Goal: Task Accomplishment & Management: Use online tool/utility

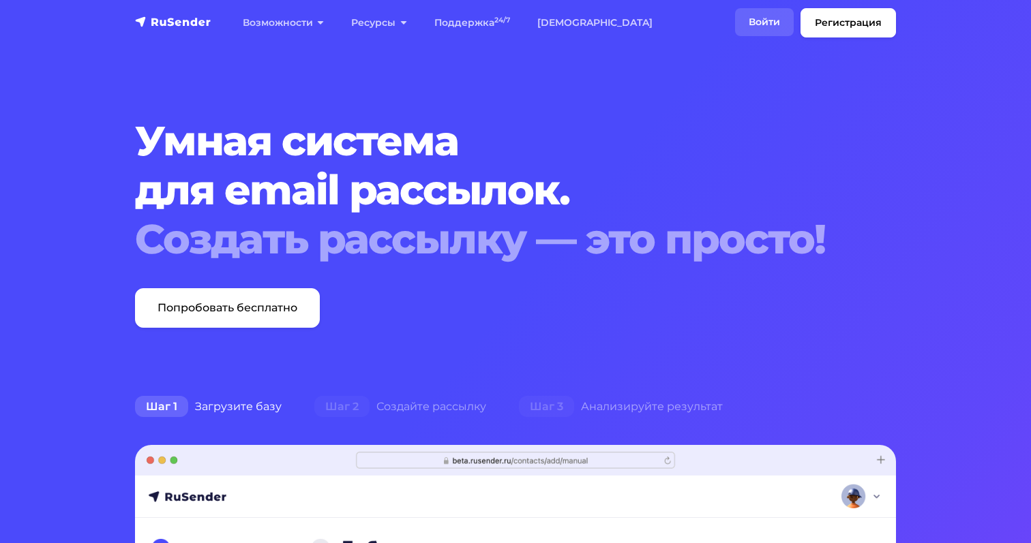
click at [784, 17] on link "Войти" at bounding box center [764, 22] width 59 height 28
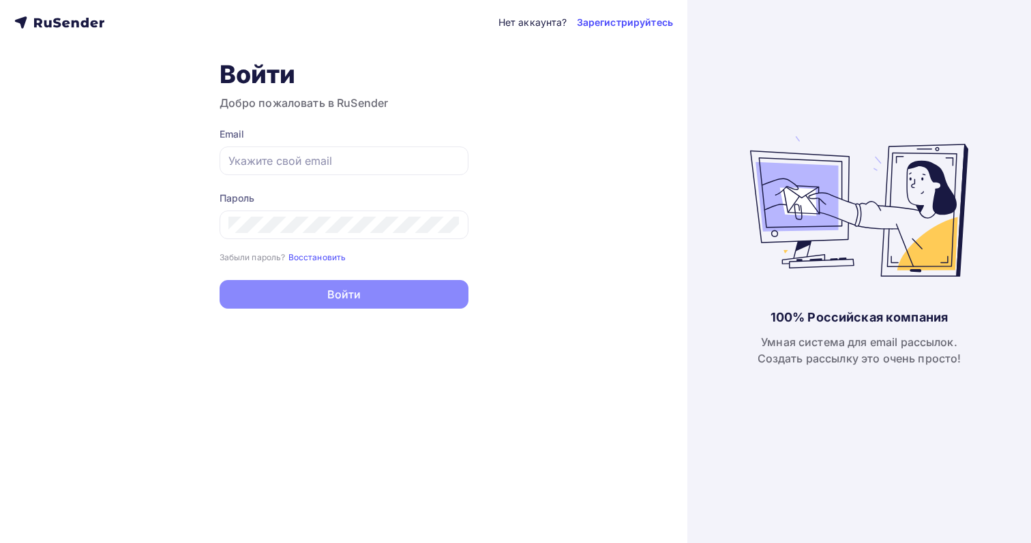
type input "[EMAIL_ADDRESS][DOMAIN_NAME]"
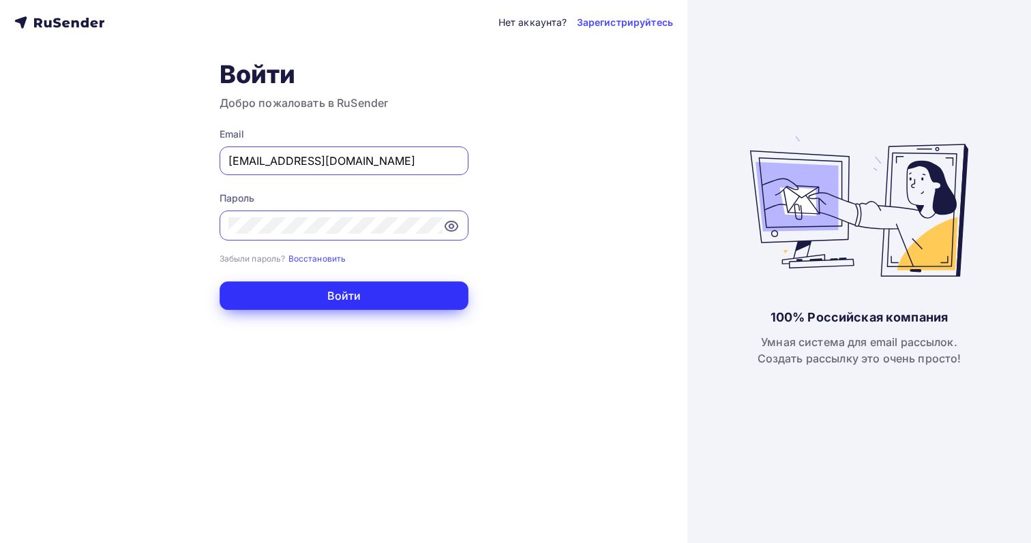
click at [372, 282] on form "Email [EMAIL_ADDRESS][DOMAIN_NAME] Пароль Забыли пароль? Восстановить Забыли па…" at bounding box center [343, 218] width 249 height 183
click at [377, 293] on button "Войти" at bounding box center [343, 296] width 249 height 29
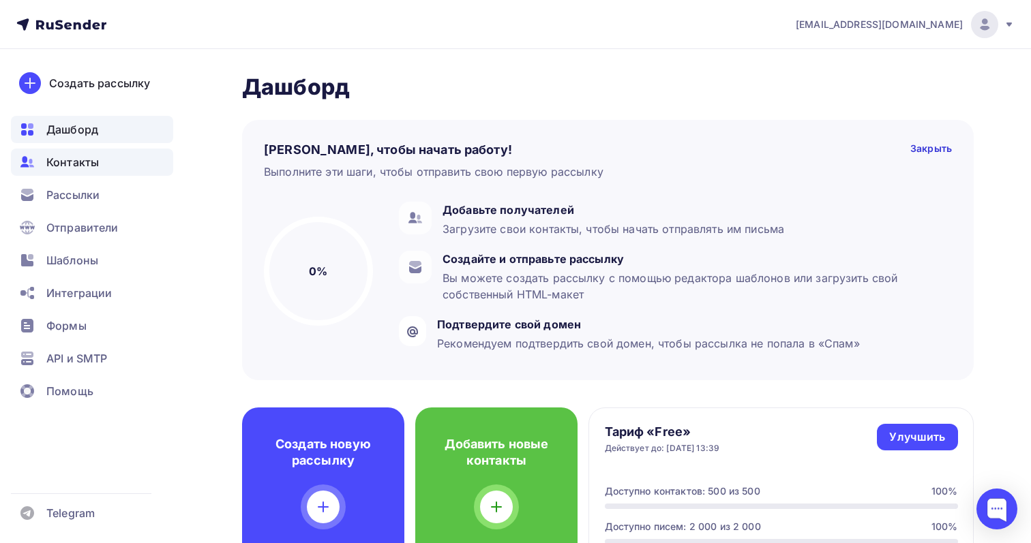
click at [108, 149] on div "Контакты" at bounding box center [92, 162] width 162 height 27
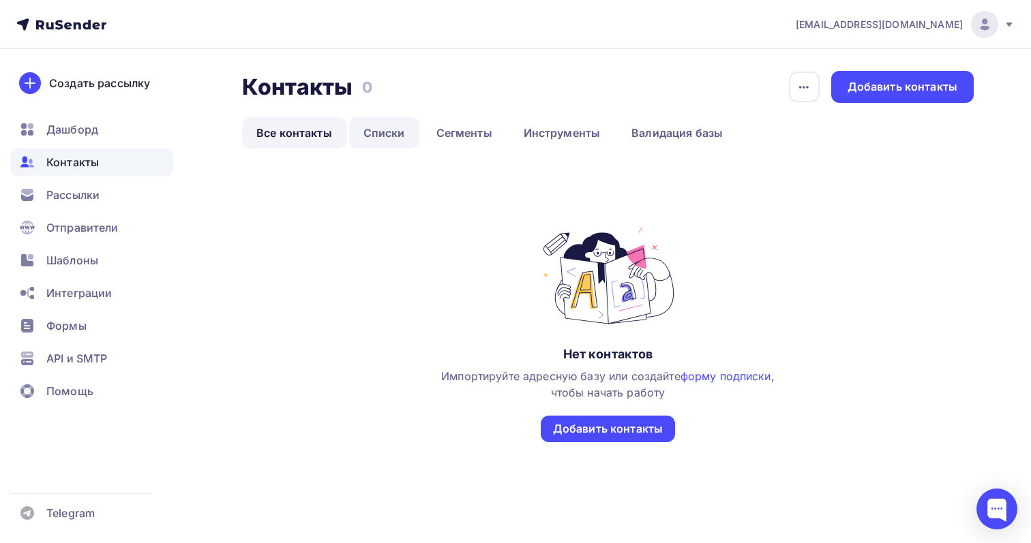
click at [391, 132] on link "Списки" at bounding box center [384, 132] width 70 height 31
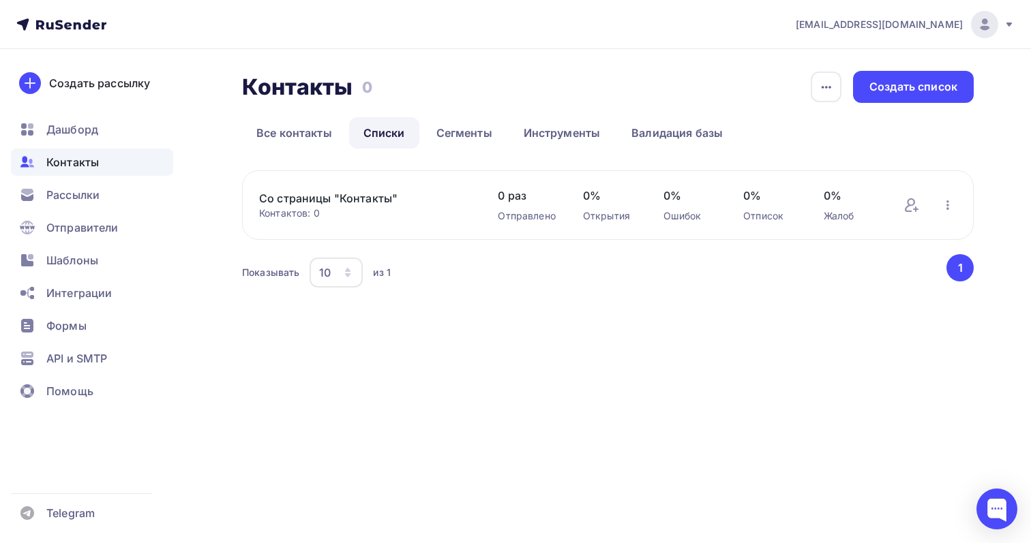
click at [959, 32] on div "sidodm@ya.ru" at bounding box center [904, 24] width 219 height 27
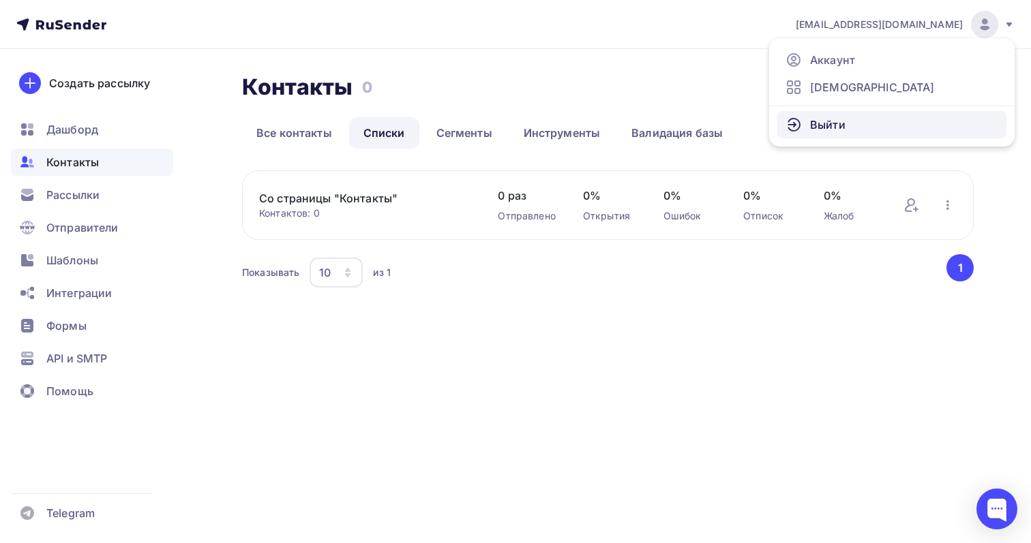
click at [904, 134] on link "Выйти" at bounding box center [891, 124] width 229 height 27
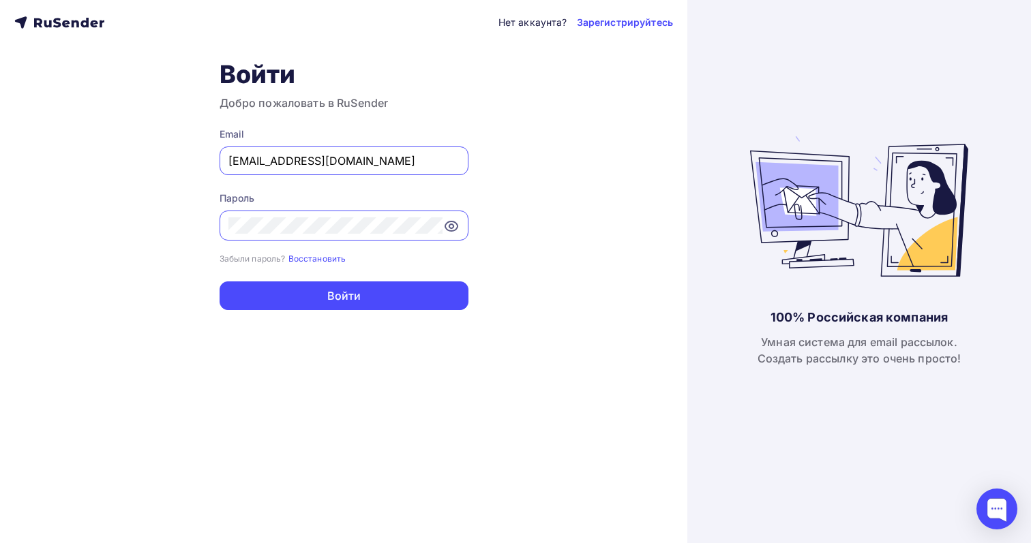
click at [328, 171] on div "[EMAIL_ADDRESS][DOMAIN_NAME]" at bounding box center [343, 161] width 249 height 29
click at [324, 162] on input "[EMAIL_ADDRESS][DOMAIN_NAME]" at bounding box center [343, 161] width 231 height 16
click at [310, 160] on input "[EMAIL_ADDRESS][DOMAIN_NAME]" at bounding box center [343, 161] width 231 height 16
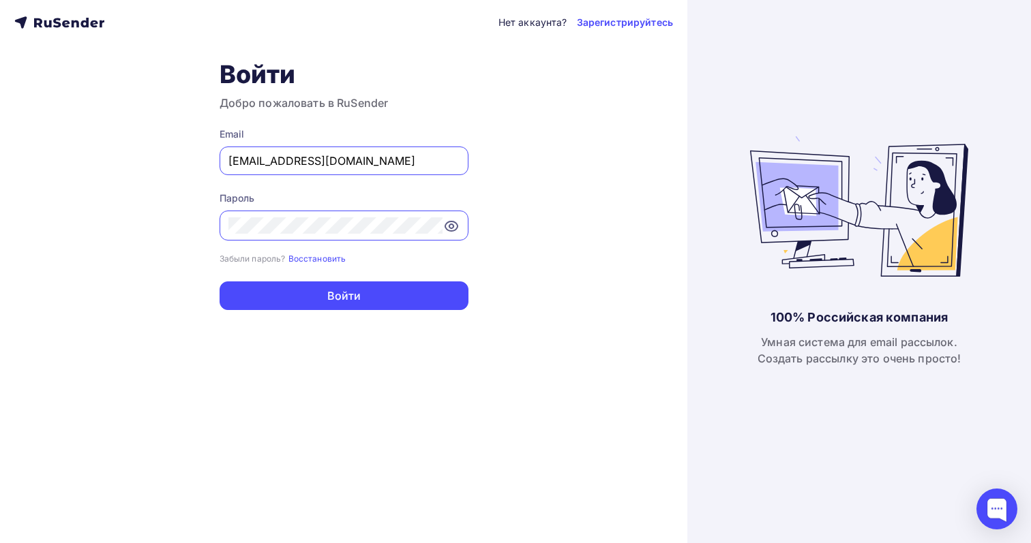
click at [310, 160] on input "[EMAIL_ADDRESS][DOMAIN_NAME]" at bounding box center [343, 161] width 231 height 16
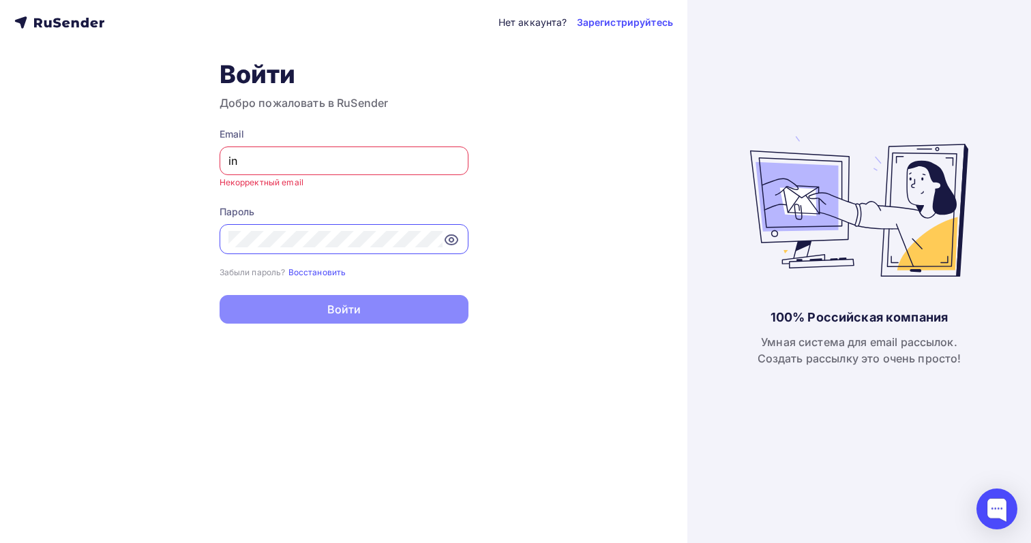
type input "i"
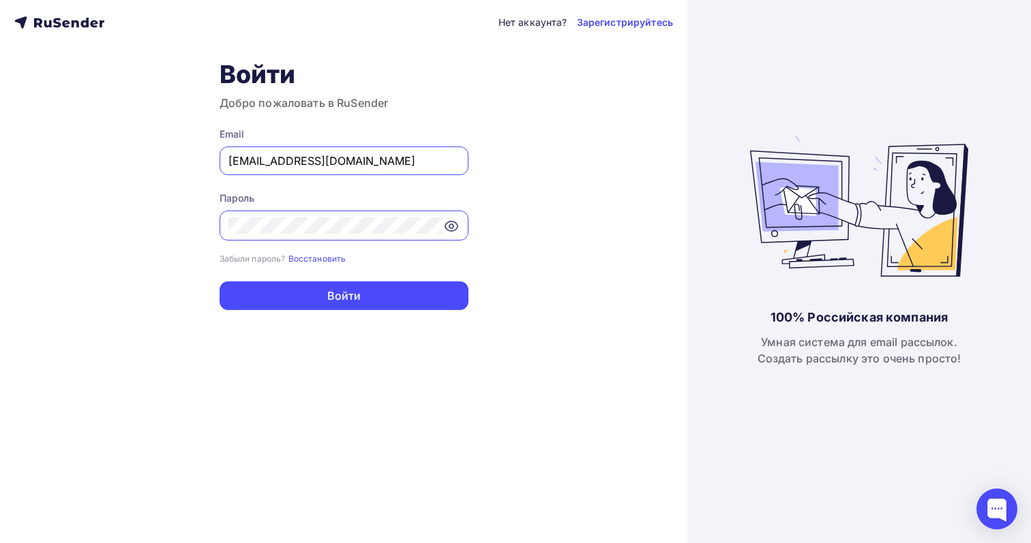
click at [219, 282] on button "Войти" at bounding box center [343, 296] width 249 height 29
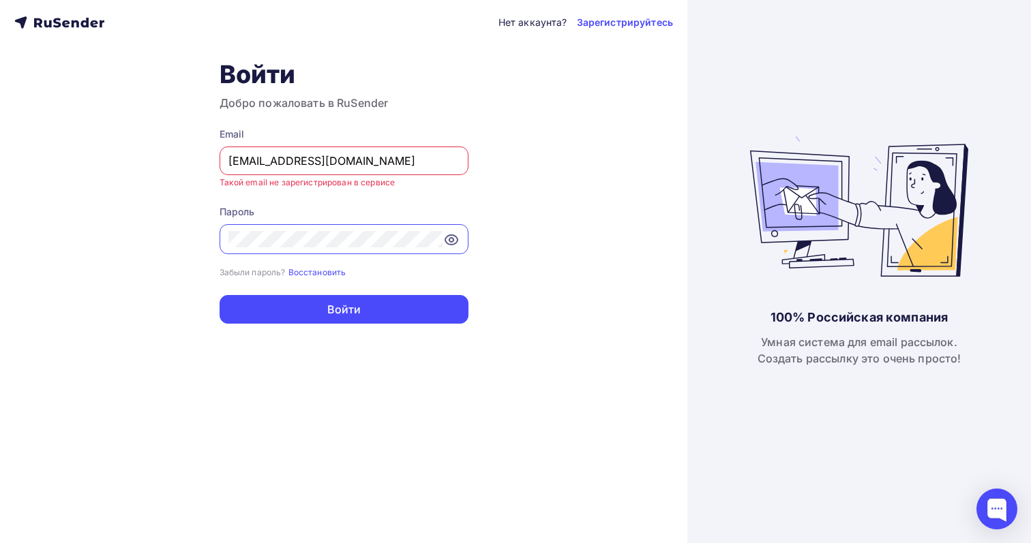
click at [414, 224] on div "Пароль" at bounding box center [343, 229] width 249 height 49
click at [396, 174] on div "sidorenkodmit@icloud.com" at bounding box center [343, 161] width 249 height 29
click at [402, 156] on input "sidorenkodmit@icloud.com" at bounding box center [343, 161] width 231 height 16
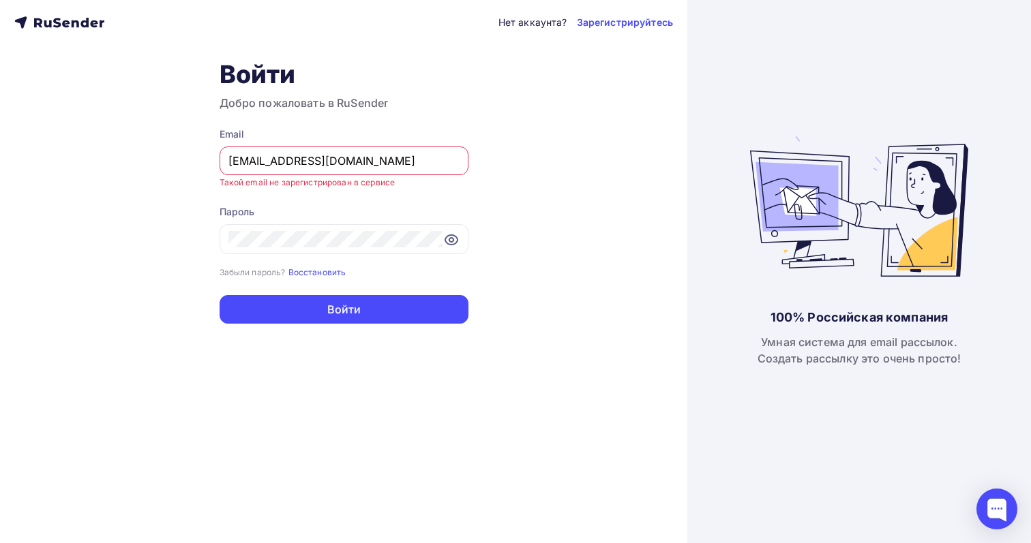
click at [402, 156] on input "sidorenkodmit@icloud.com" at bounding box center [343, 161] width 231 height 16
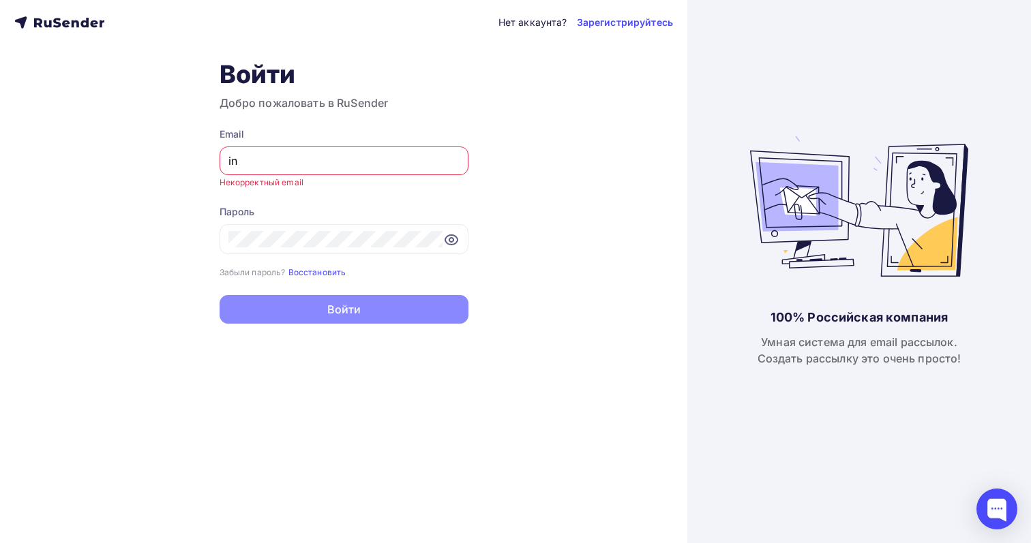
type input "i"
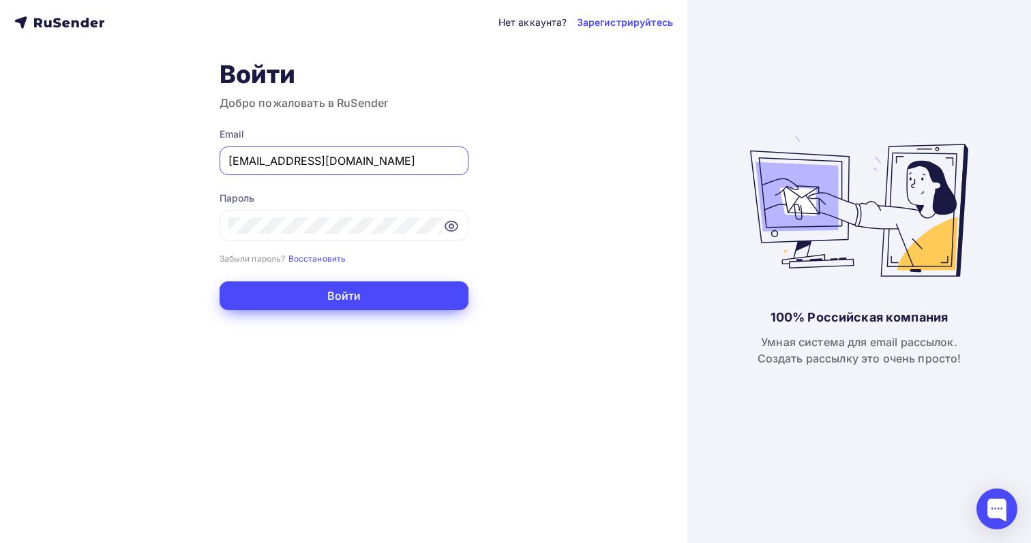
type input "sidodmit@mail.ru"
click at [386, 305] on button "Войти" at bounding box center [343, 296] width 249 height 29
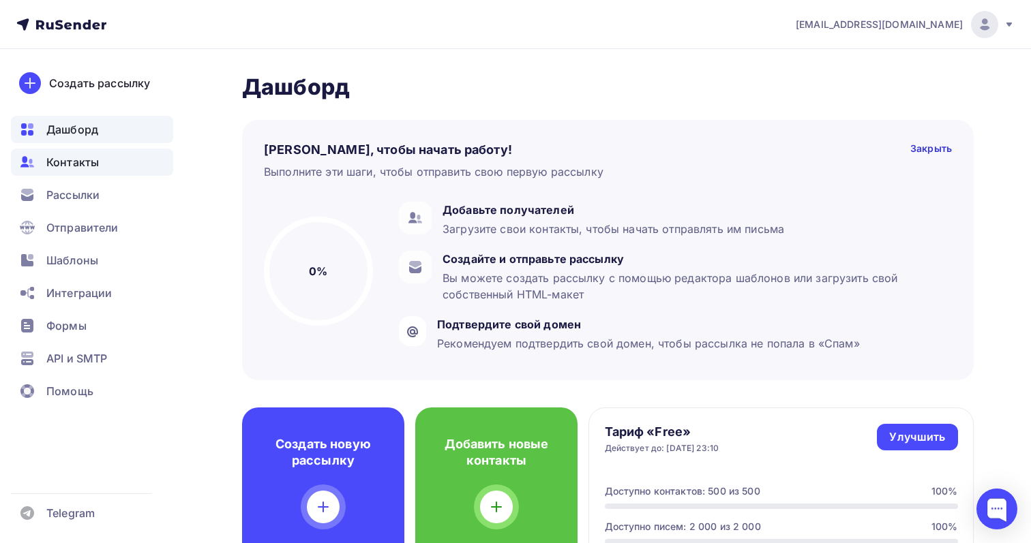
click at [80, 166] on span "Контакты" at bounding box center [72, 162] width 52 height 16
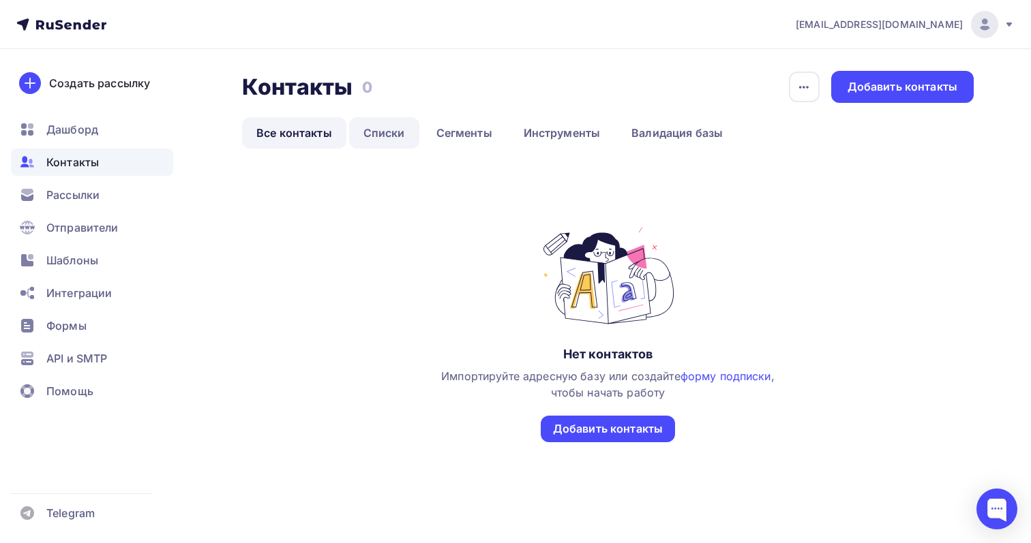
click at [379, 146] on link "Списки" at bounding box center [384, 132] width 70 height 31
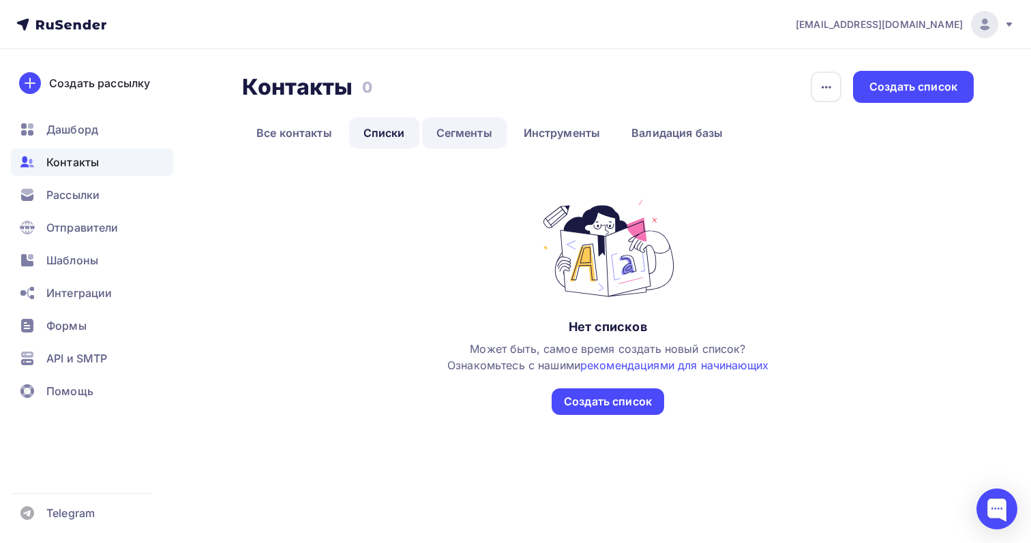
click at [443, 136] on link "Сегменты" at bounding box center [464, 132] width 85 height 31
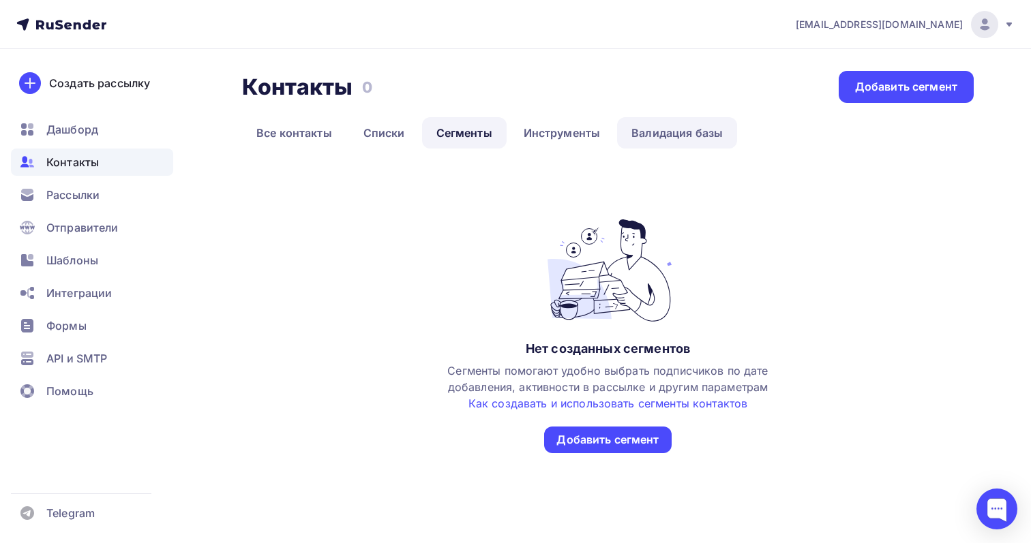
click at [625, 139] on link "Валидация базы" at bounding box center [677, 132] width 120 height 31
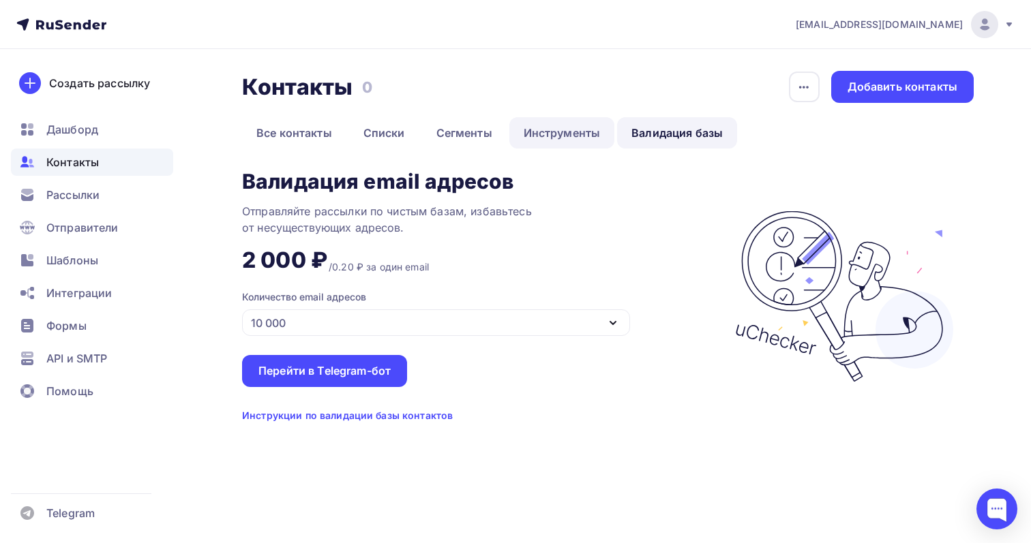
click at [577, 133] on link "Инструменты" at bounding box center [562, 132] width 106 height 31
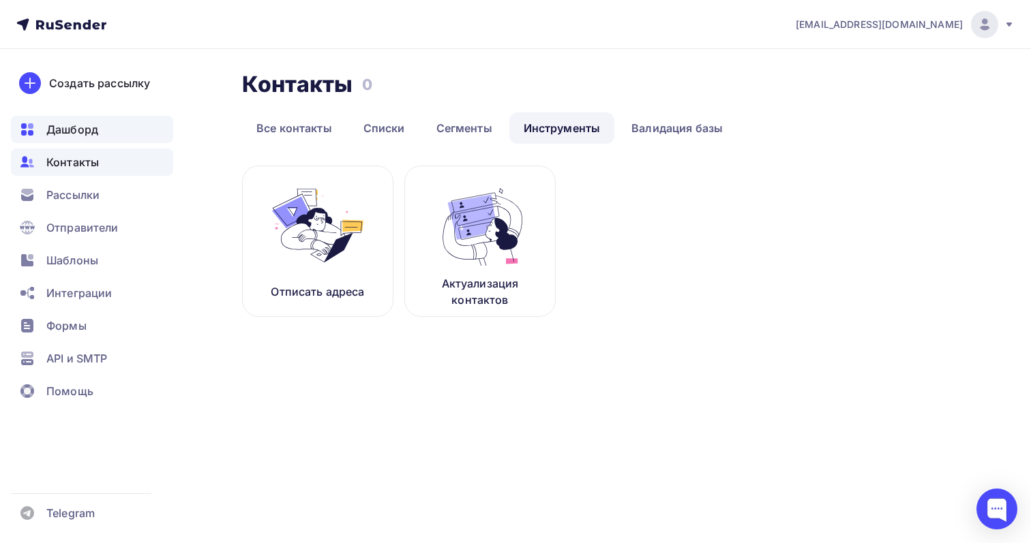
click at [100, 126] on div "Дашборд" at bounding box center [92, 129] width 162 height 27
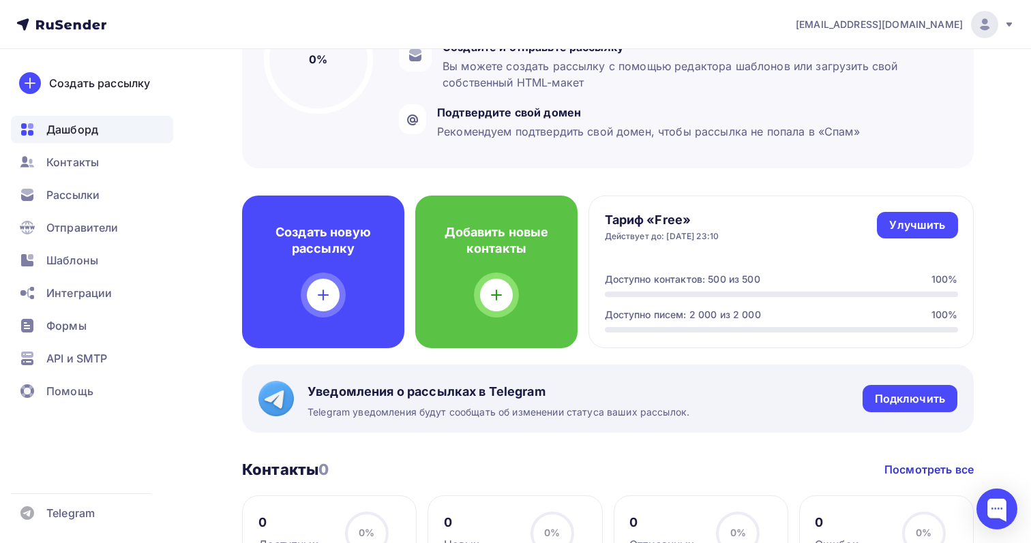
scroll to position [177, 0]
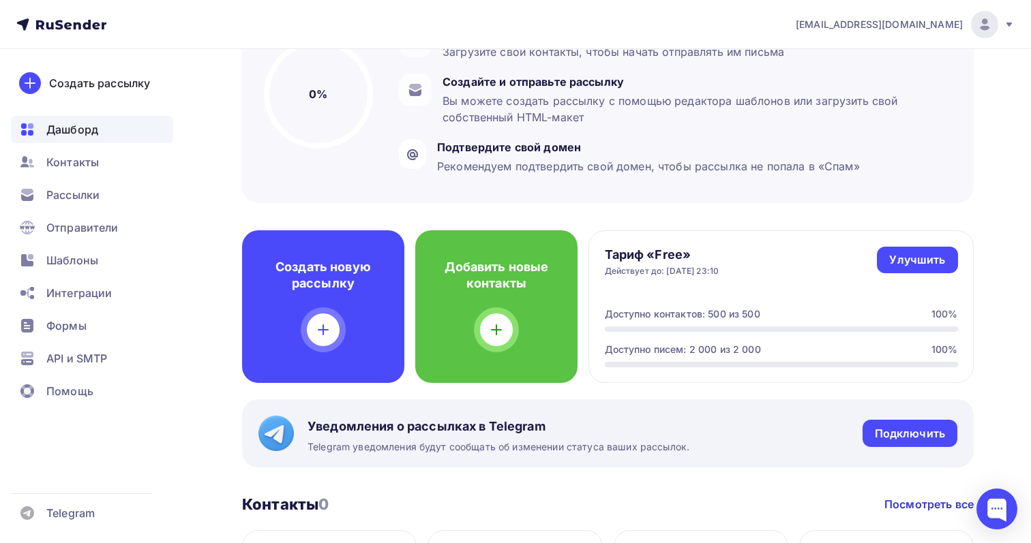
click at [952, 9] on nav "sidodmit@mail.ru Аккаунт Тарифы Выйти Создать рассылку Дашборд Контакты Рассылк…" at bounding box center [515, 24] width 1031 height 49
click at [939, 25] on span "sidodmit@mail.ru" at bounding box center [878, 25] width 167 height 14
click at [906, 115] on link "Выйти" at bounding box center [891, 124] width 229 height 27
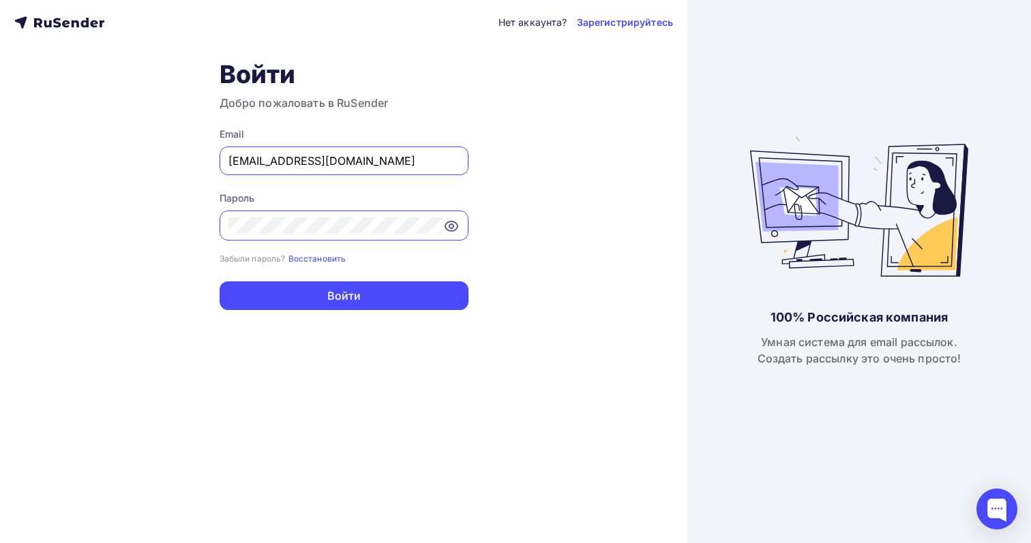
click at [301, 163] on input "sidodmit@mail.ru" at bounding box center [343, 161] width 231 height 16
click at [273, 235] on div at bounding box center [343, 226] width 249 height 30
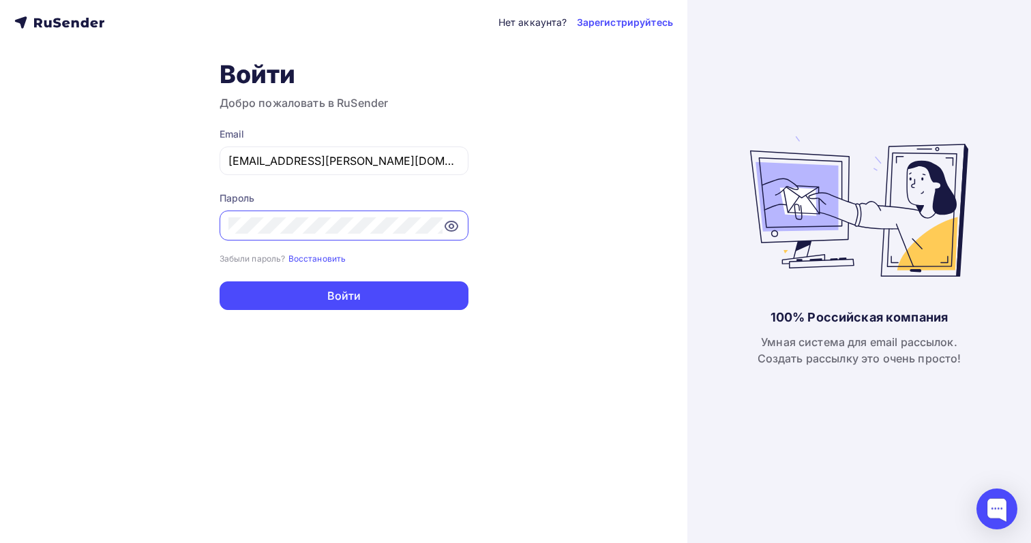
click at [184, 226] on div "Нет аккаунта? Зарегистрируйтесь Войти Добро пожаловать в RuSender Email info@bo…" at bounding box center [343, 271] width 687 height 543
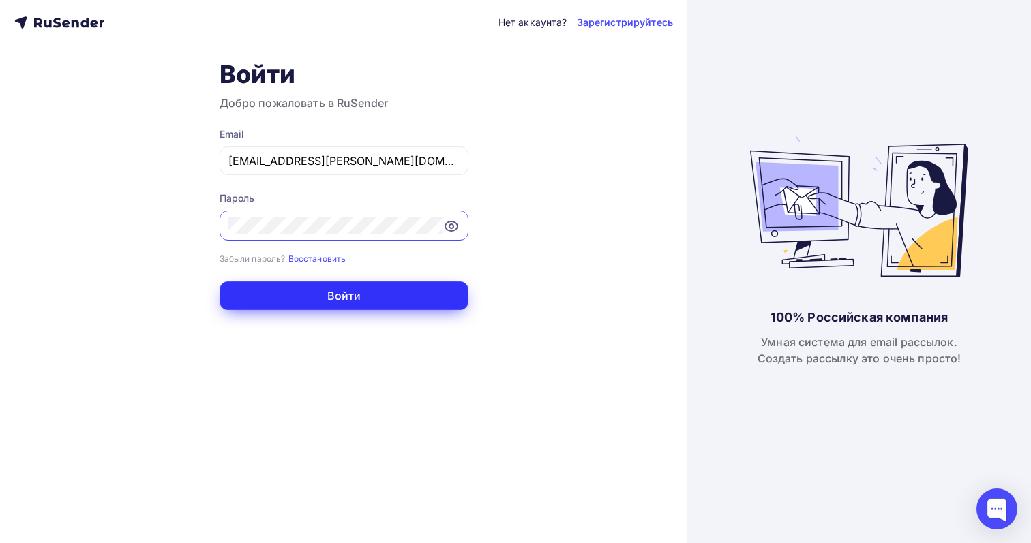
click at [245, 307] on button "Войти" at bounding box center [343, 296] width 249 height 29
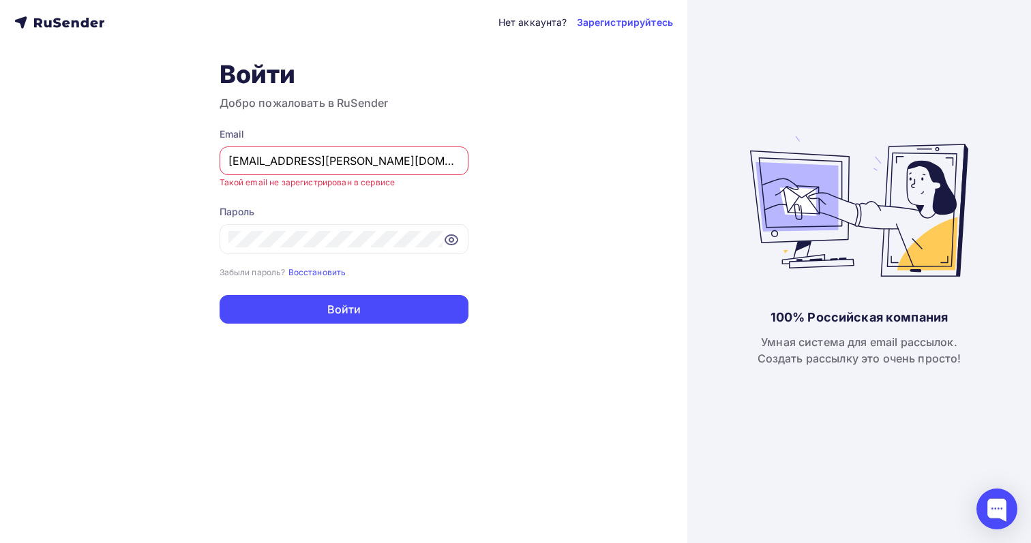
drag, startPoint x: 247, startPoint y: 158, endPoint x: 175, endPoint y: 154, distance: 72.4
click at [175, 154] on div "Нет аккаунта? Зарегистрируйтесь Войти Добро пожаловать в RuSender Email info@bo…" at bounding box center [343, 271] width 687 height 543
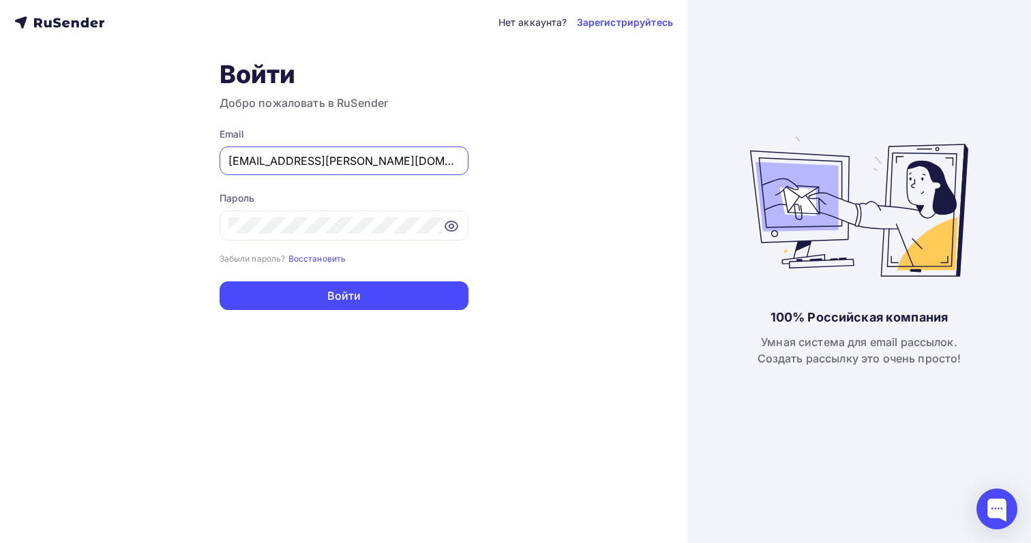
click at [219, 282] on button "Войти" at bounding box center [343, 296] width 249 height 29
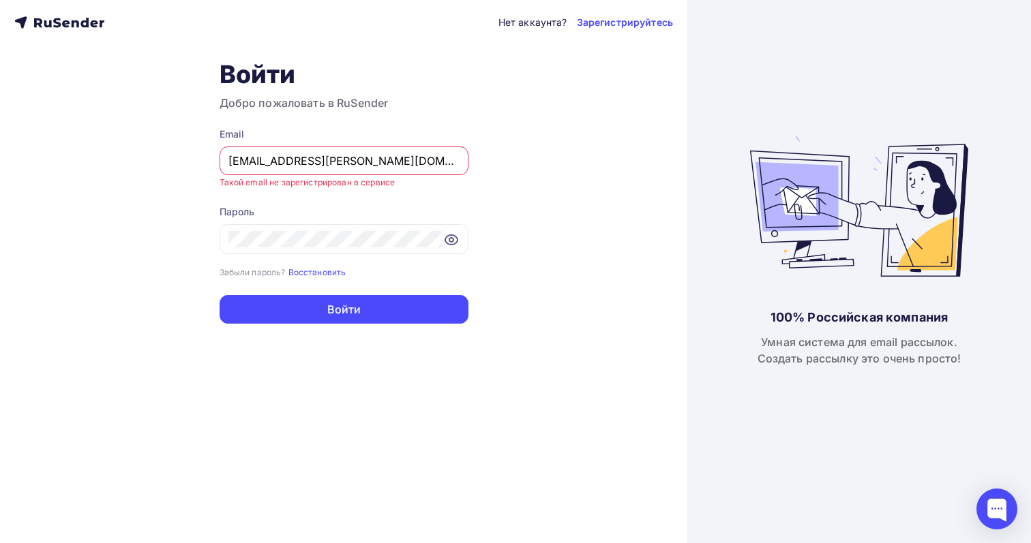
drag, startPoint x: 254, startPoint y: 161, endPoint x: 171, endPoint y: 157, distance: 82.6
click at [171, 157] on div "Нет аккаунта? Зарегистрируйтесь Войти Добро пожаловать в RuSender Email hello@b…" at bounding box center [343, 271] width 687 height 543
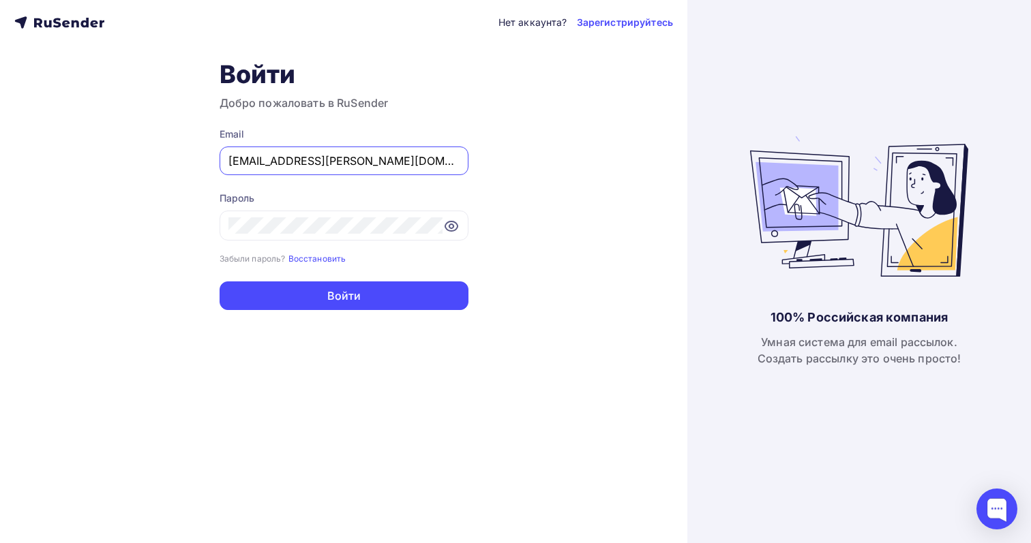
click at [219, 282] on button "Войти" at bounding box center [343, 296] width 249 height 29
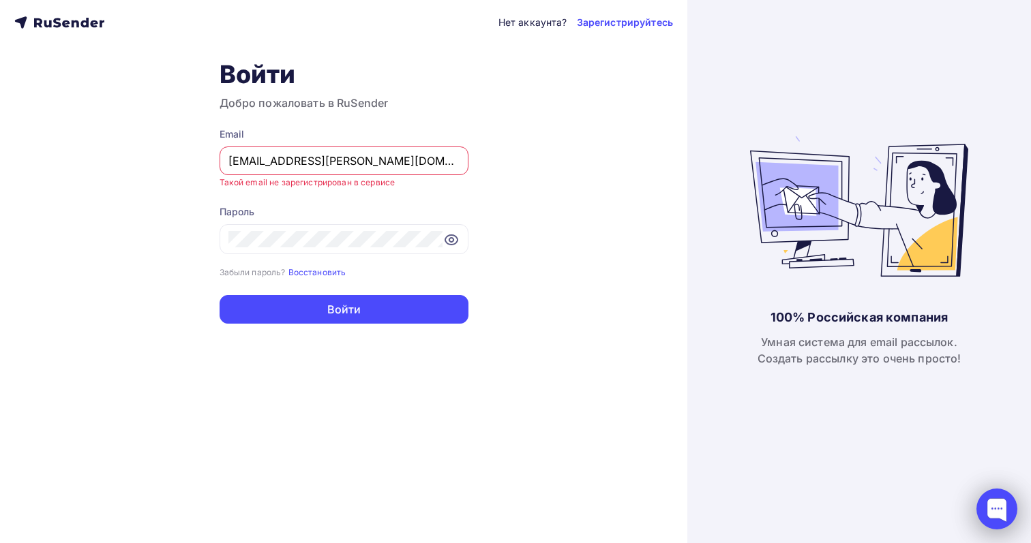
click at [1003, 527] on div at bounding box center [996, 509] width 41 height 41
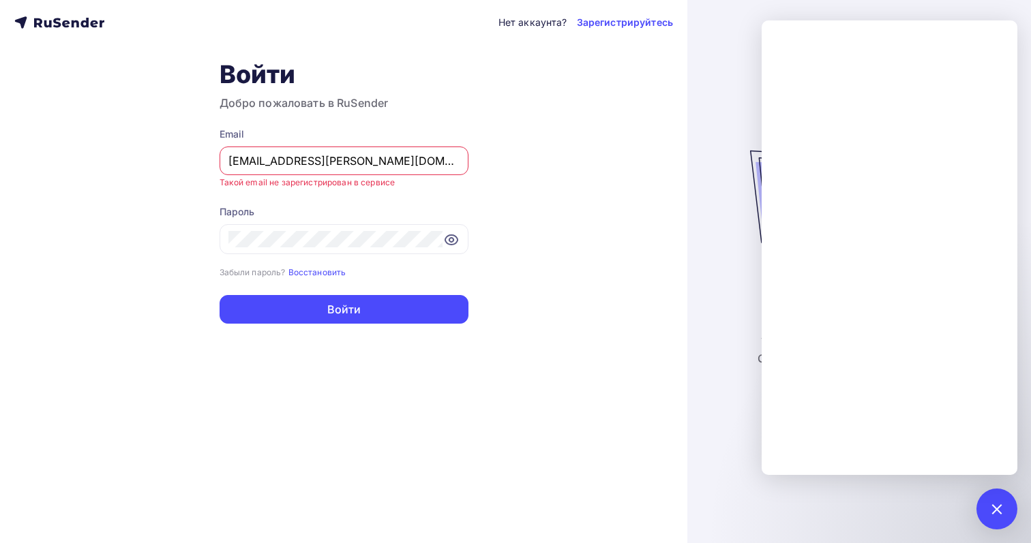
click at [394, 162] on input "privet@bogema.ru" at bounding box center [343, 161] width 231 height 16
paste input "sid****t@gmail.com."
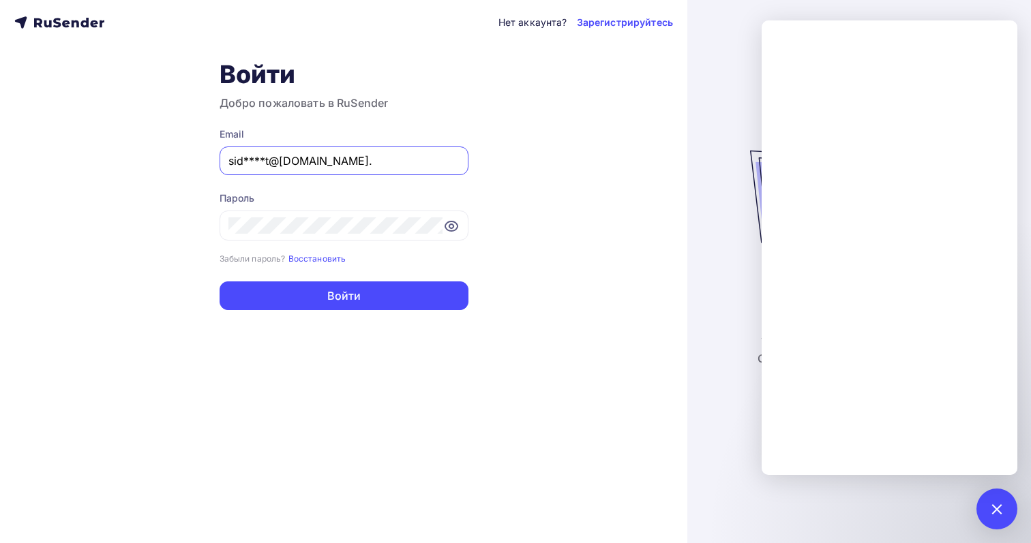
click at [267, 161] on input "sid****t@gmail.com." at bounding box center [343, 161] width 231 height 16
click at [260, 162] on input "sid****t@gmail.com." at bounding box center [343, 161] width 231 height 16
drag, startPoint x: 265, startPoint y: 162, endPoint x: 243, endPoint y: 162, distance: 22.5
click at [243, 162] on input "sid****t@gmail.com." at bounding box center [343, 161] width 231 height 16
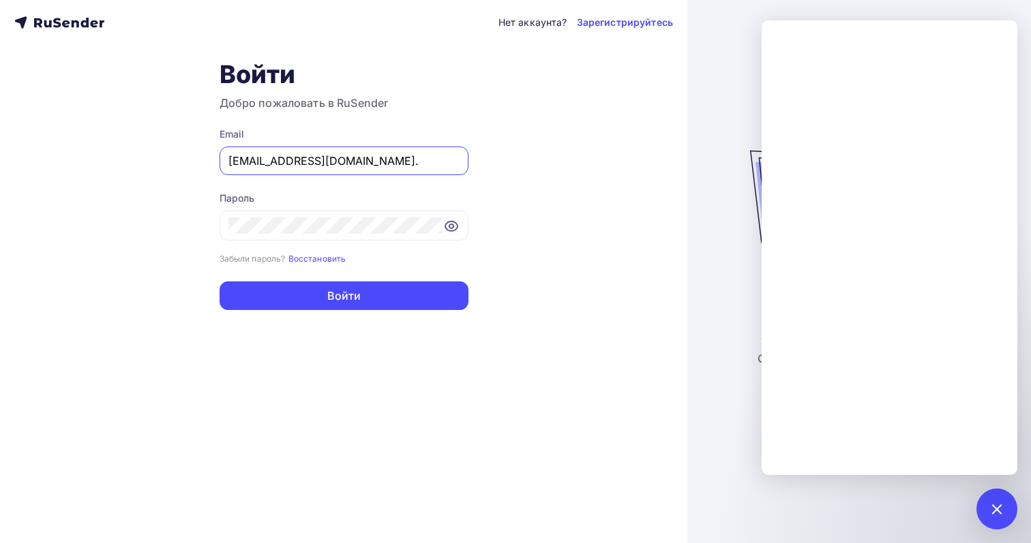
click at [391, 153] on input "sidodmit@gmail.com." at bounding box center [343, 161] width 231 height 16
type input "[EMAIL_ADDRESS][DOMAIN_NAME]"
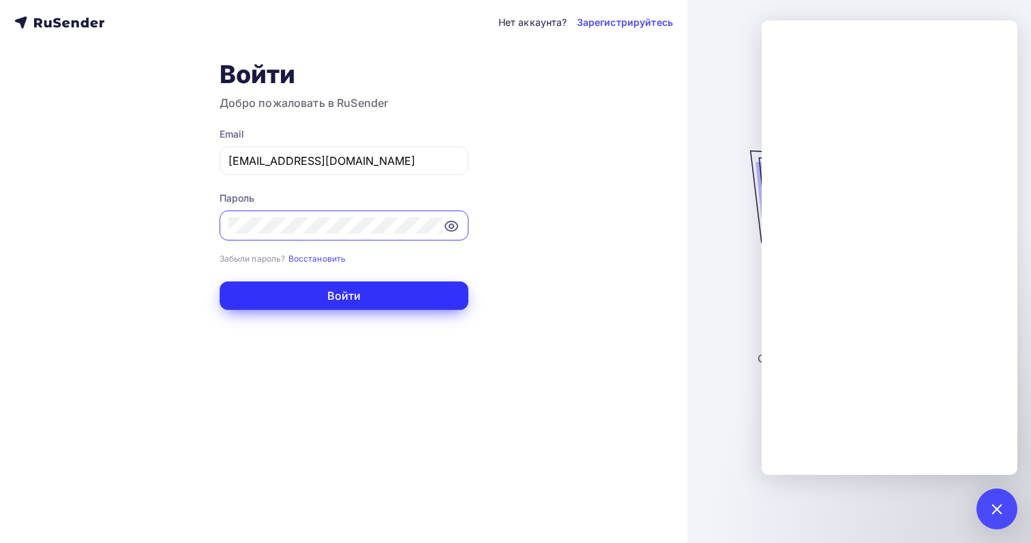
click at [338, 297] on button "Войти" at bounding box center [343, 296] width 249 height 29
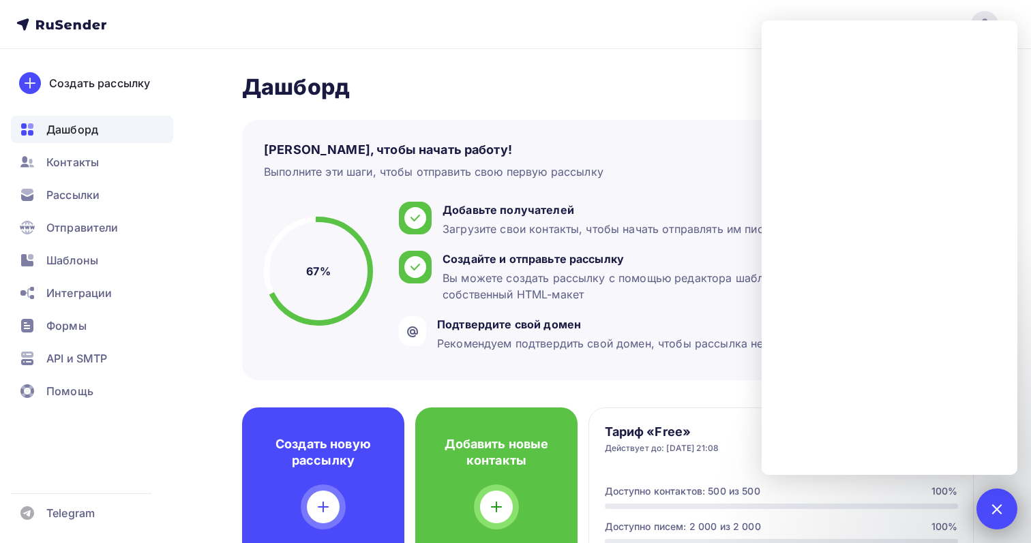
click at [990, 517] on div at bounding box center [996, 509] width 41 height 41
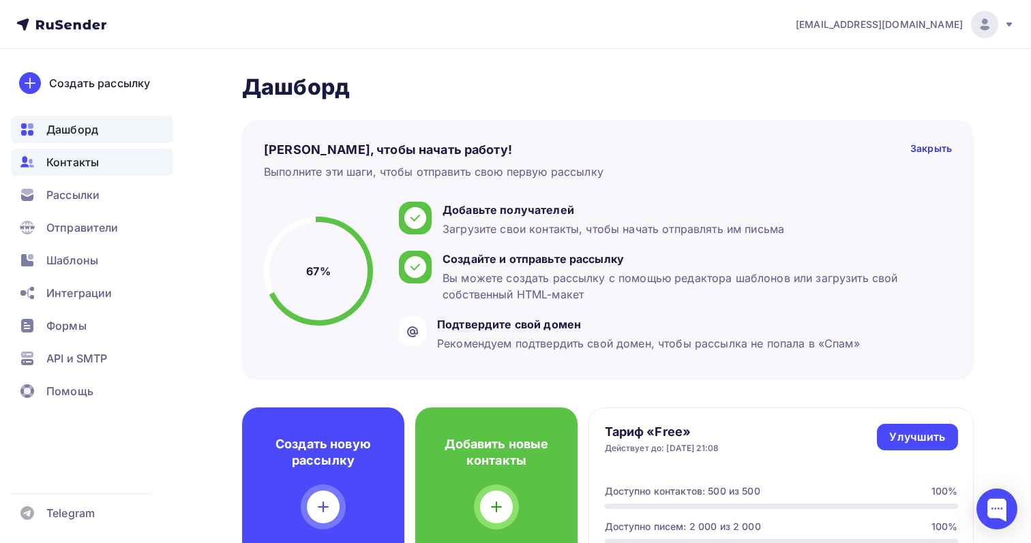
click at [119, 157] on div "Контакты" at bounding box center [92, 162] width 162 height 27
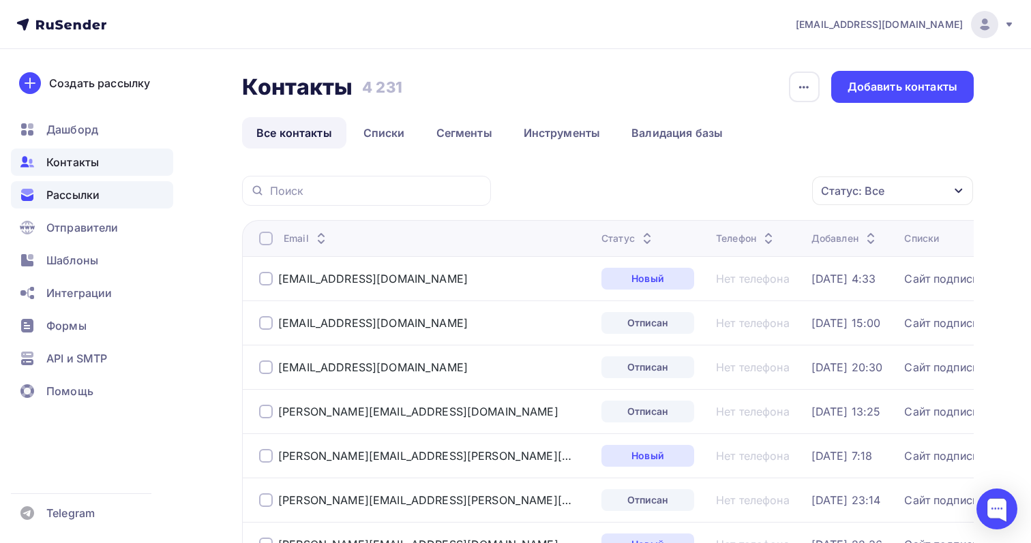
click at [110, 193] on div "Рассылки" at bounding box center [92, 194] width 162 height 27
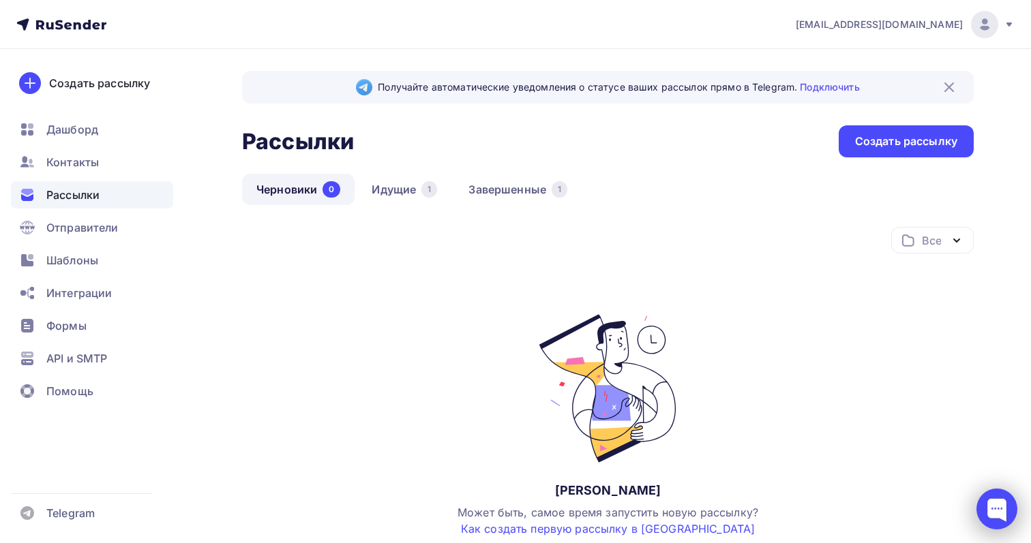
click at [1002, 494] on div at bounding box center [996, 509] width 41 height 41
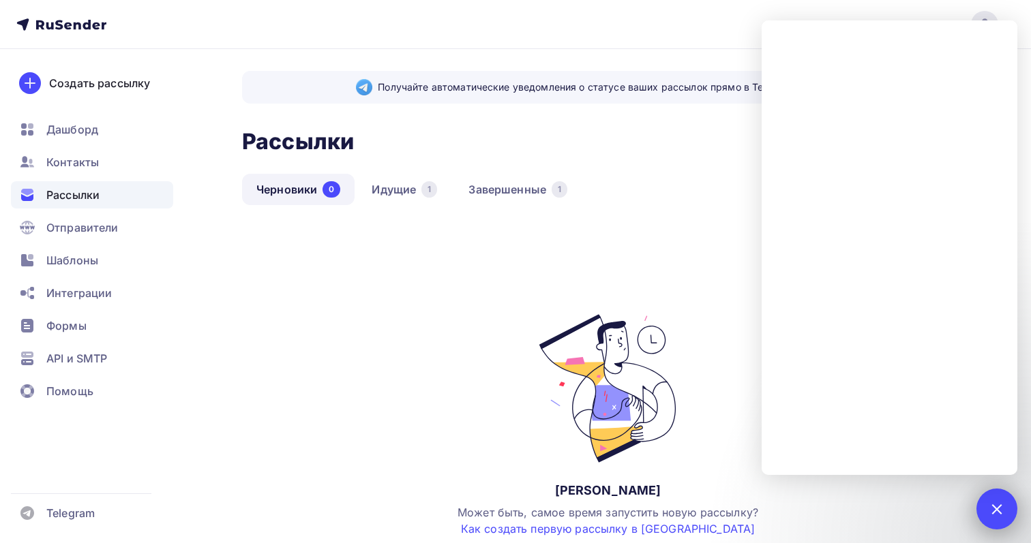
click at [986, 519] on div at bounding box center [996, 509] width 41 height 41
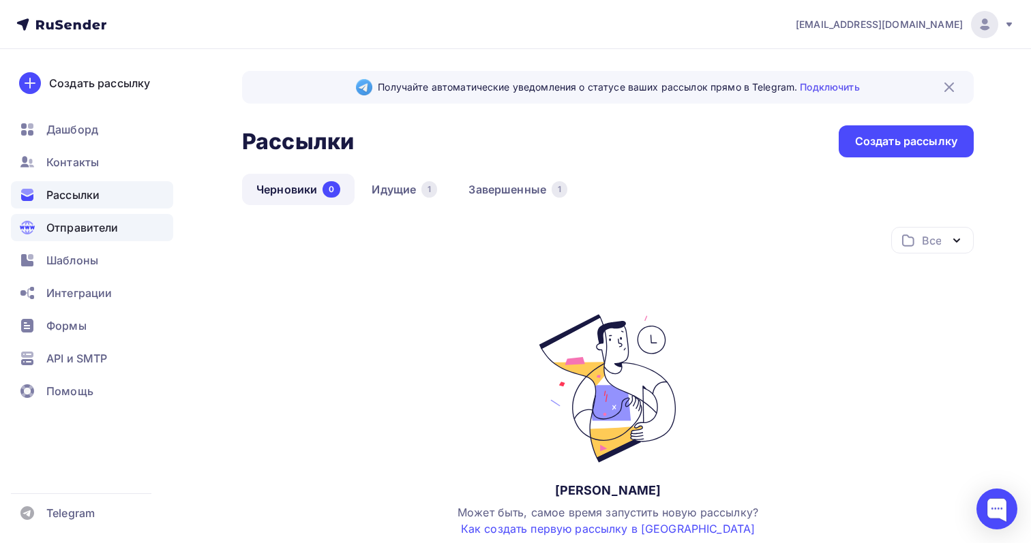
click at [78, 224] on span "Отправители" at bounding box center [82, 227] width 72 height 16
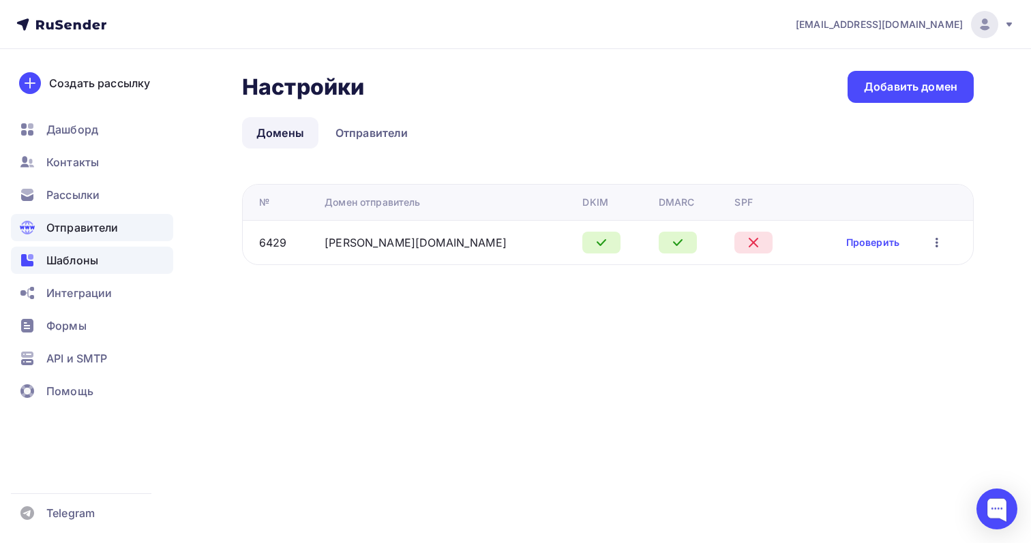
click at [82, 260] on span "Шаблоны" at bounding box center [72, 260] width 52 height 16
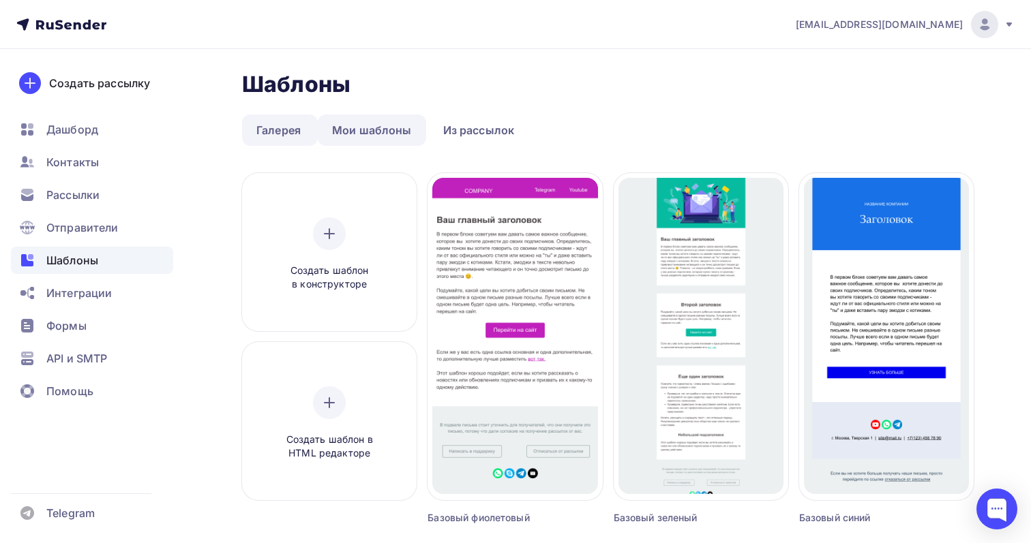
click at [384, 138] on link "Мои шаблоны" at bounding box center [372, 130] width 108 height 31
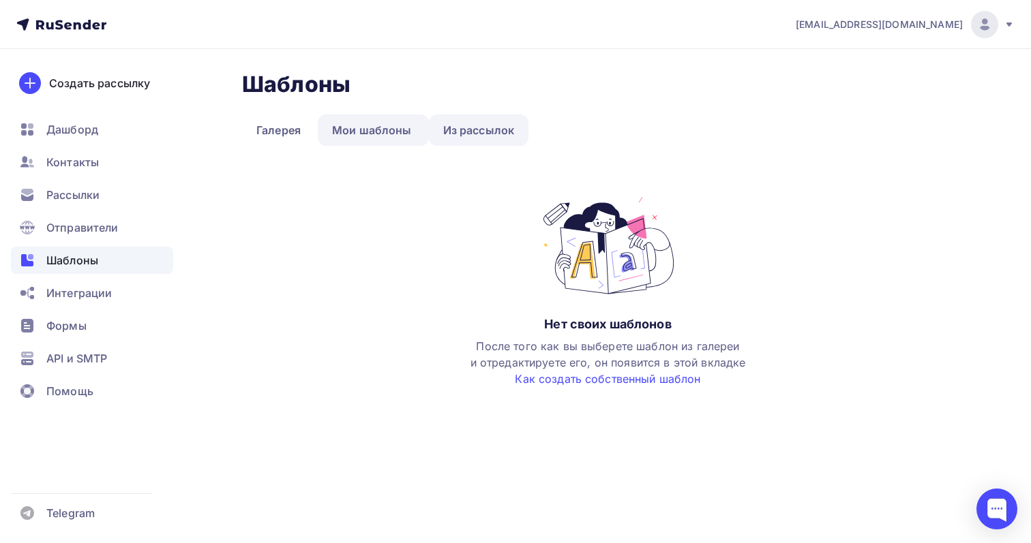
click at [456, 140] on link "Из рассылок" at bounding box center [479, 130] width 100 height 31
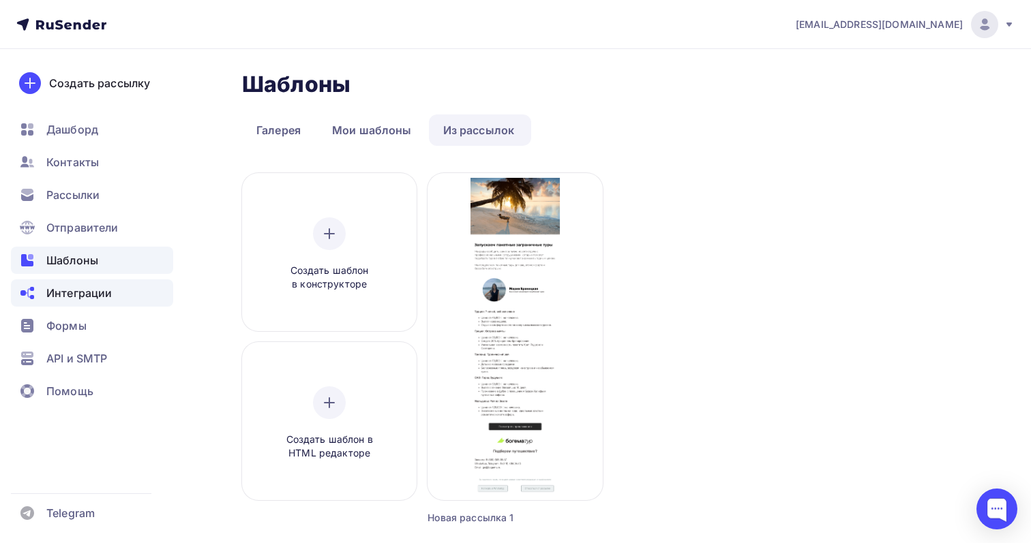
click at [138, 294] on div "Интеграции" at bounding box center [92, 292] width 162 height 27
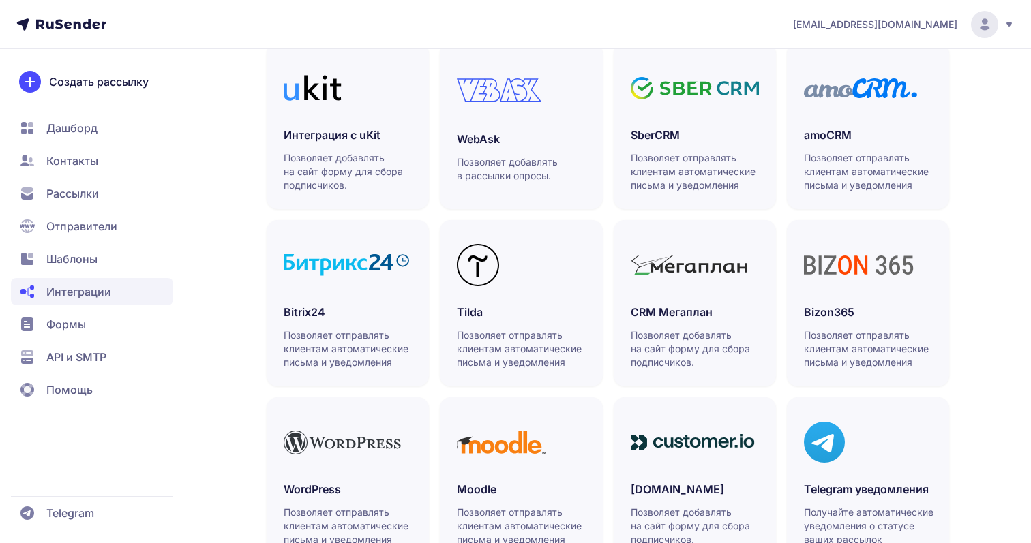
scroll to position [394, 0]
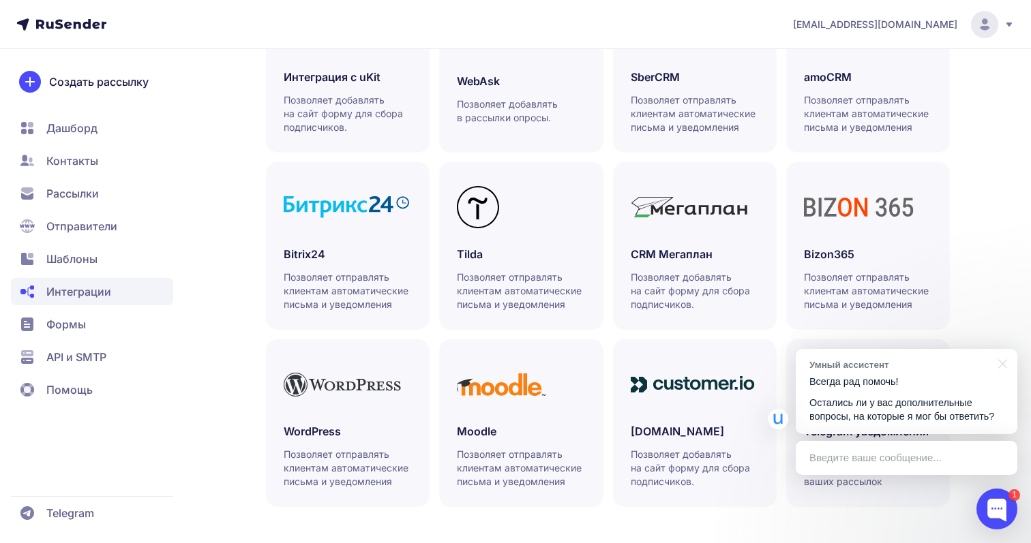
click at [133, 314] on span "Формы" at bounding box center [92, 324] width 162 height 27
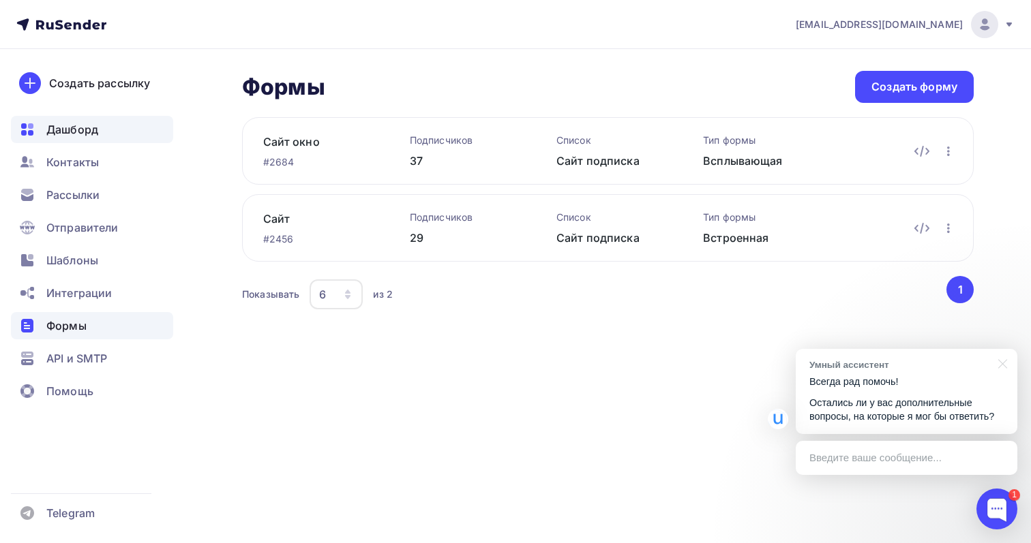
click at [117, 133] on div "Дашборд" at bounding box center [92, 129] width 162 height 27
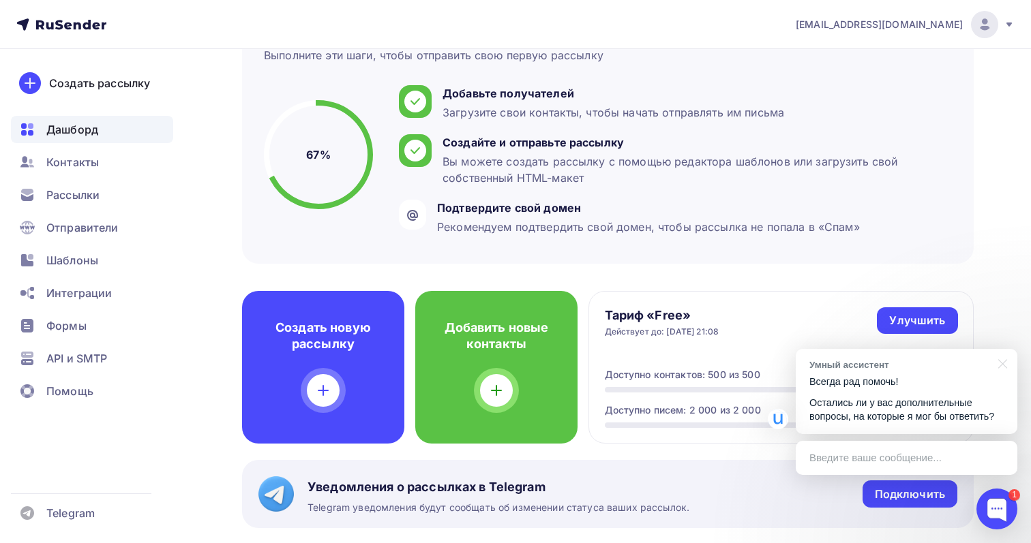
scroll to position [152, 0]
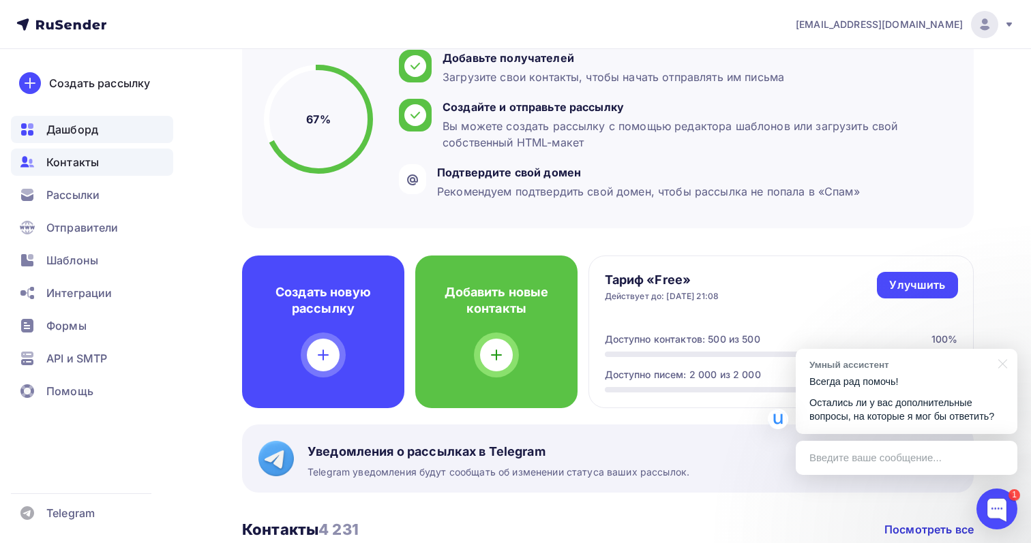
click at [105, 160] on div "Контакты" at bounding box center [92, 162] width 162 height 27
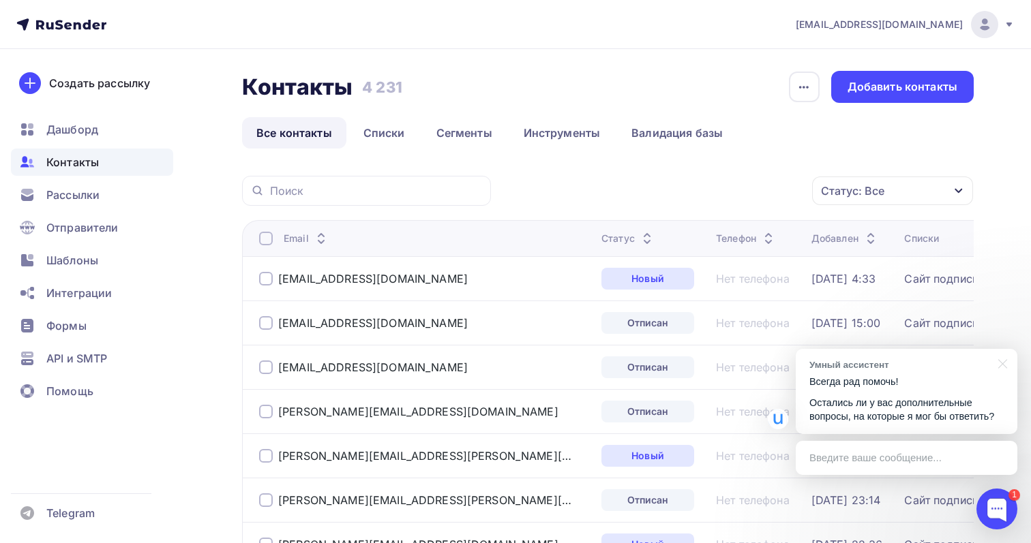
click at [264, 236] on div at bounding box center [266, 239] width 14 height 14
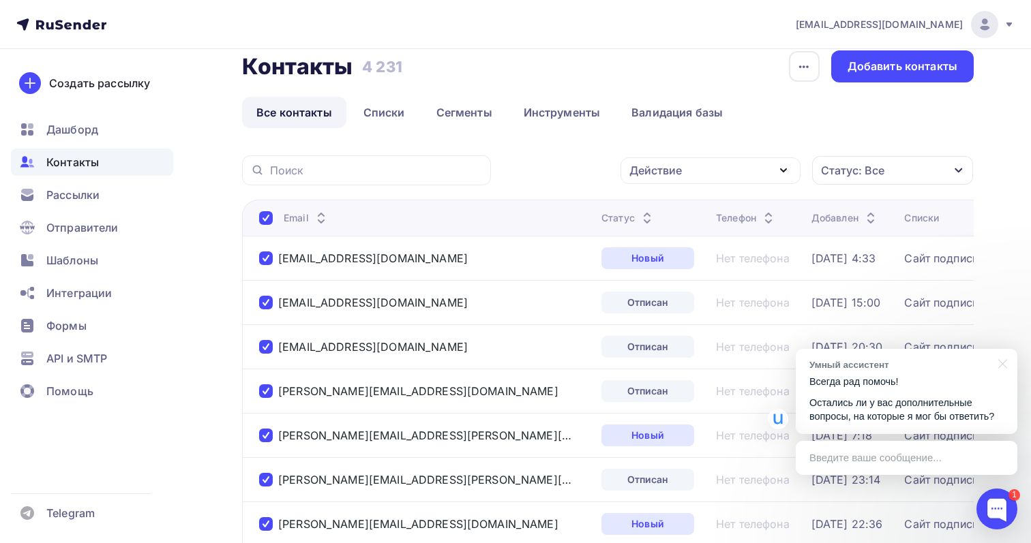
scroll to position [8, 0]
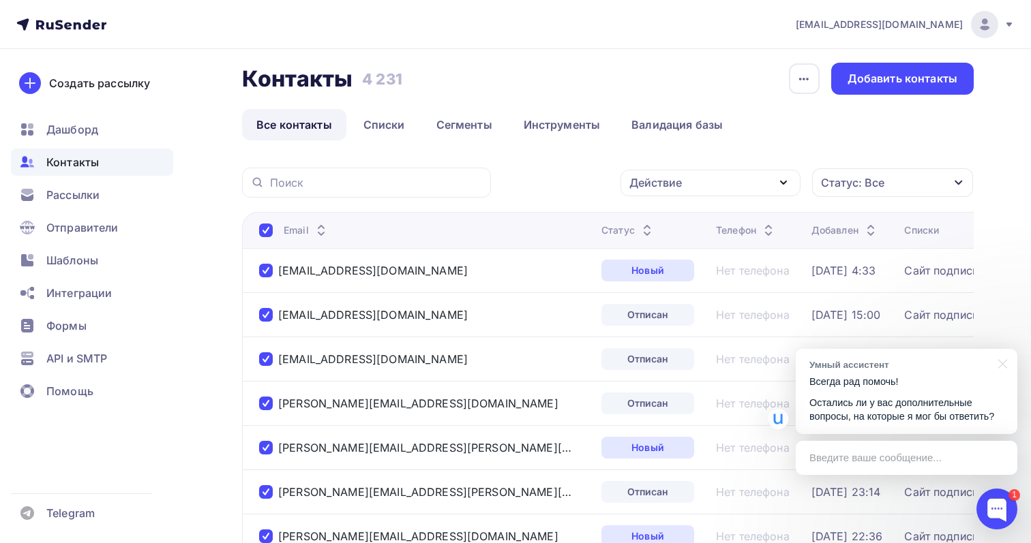
click at [269, 228] on div at bounding box center [266, 231] width 14 height 14
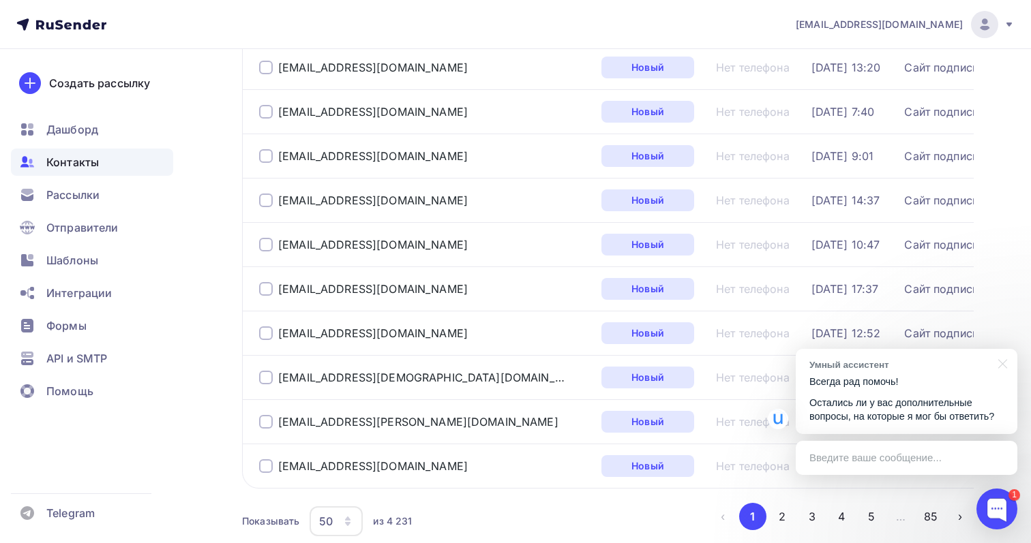
scroll to position [2069, 0]
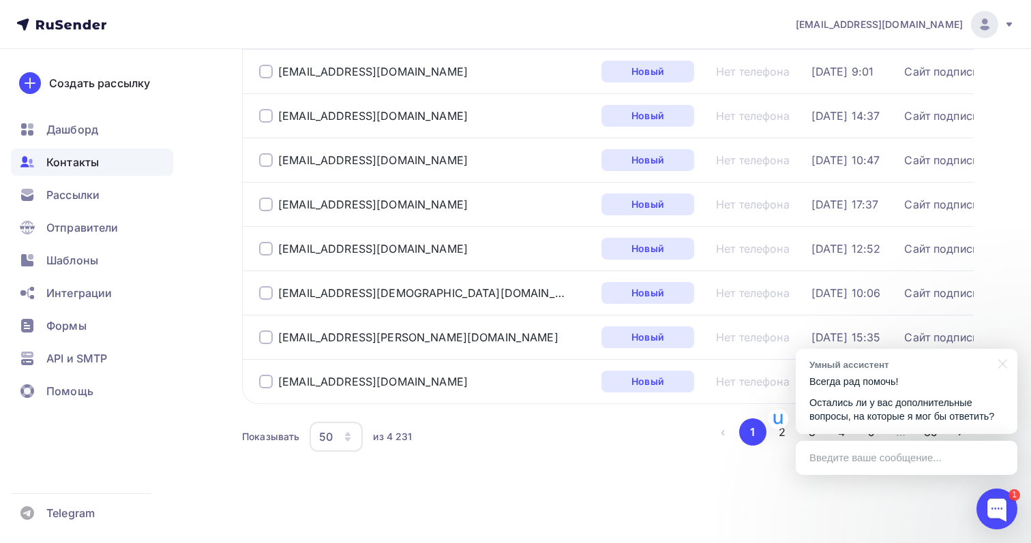
click at [350, 438] on icon "button" at bounding box center [347, 440] width 5 height 4
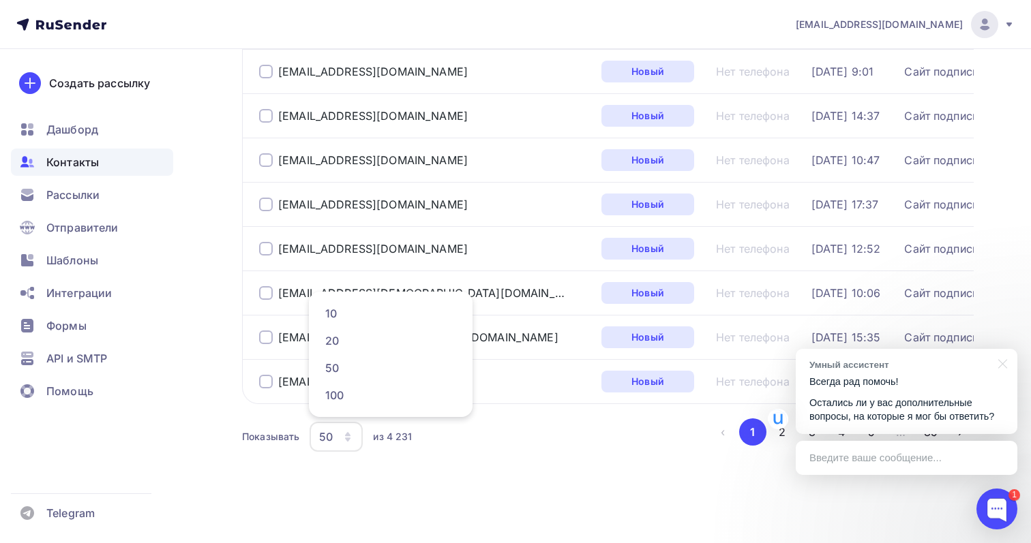
click at [739, 455] on div "Показывать 50 10 20 50 100 из 4 231 ‹ 1 2 3 4 5 … 85 ›" at bounding box center [607, 437] width 731 height 37
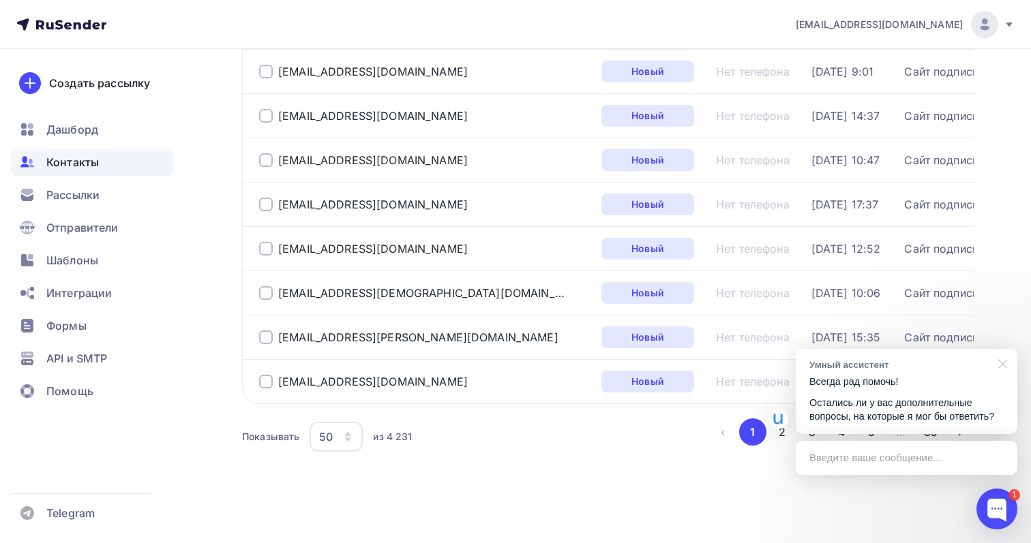
click at [1001, 365] on div at bounding box center [1000, 363] width 34 height 28
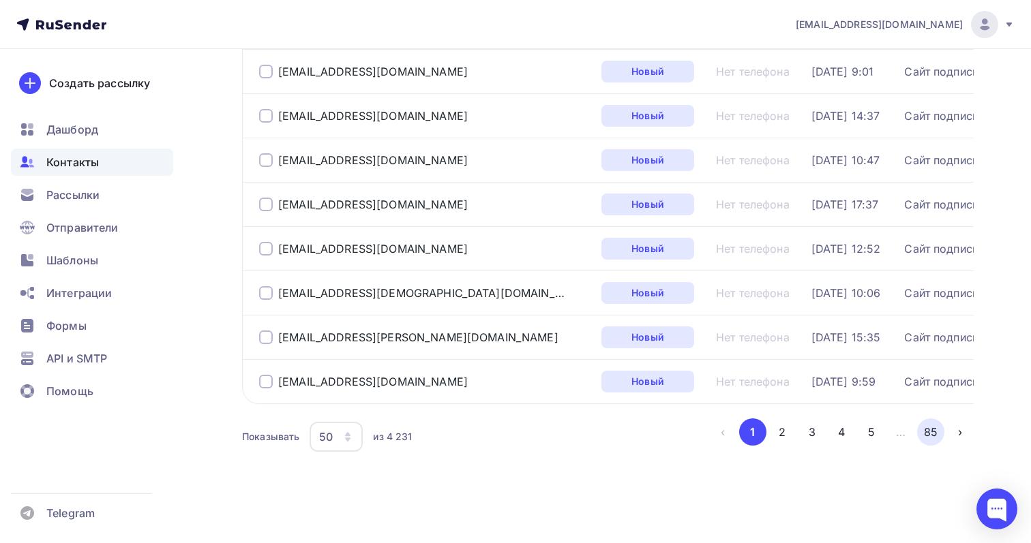
click at [931, 427] on button "85" at bounding box center [930, 432] width 27 height 27
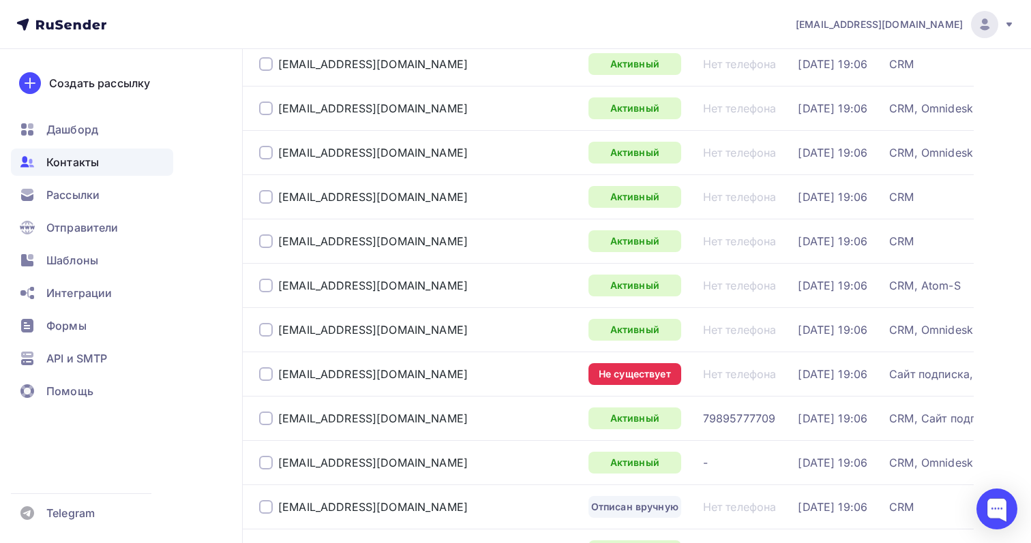
scroll to position [0, 0]
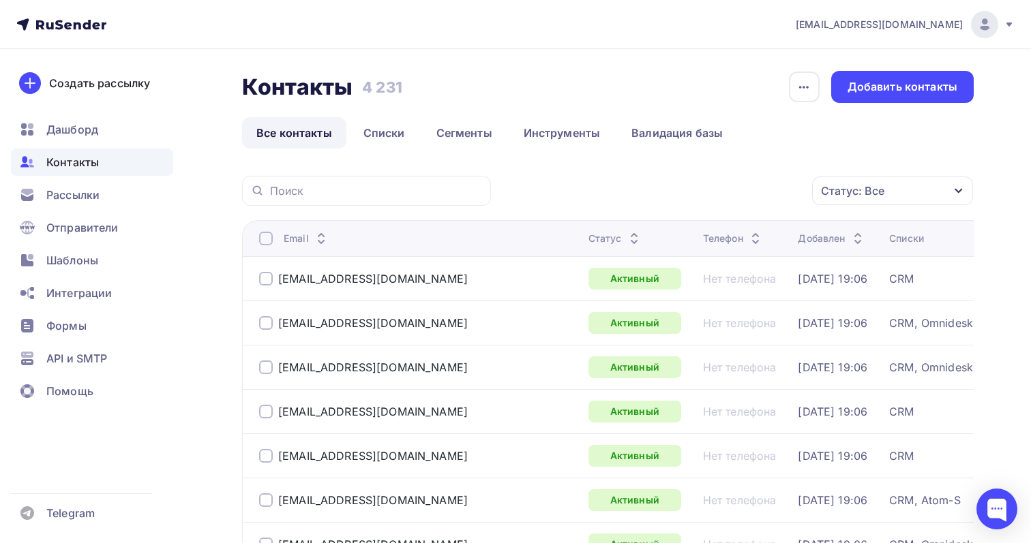
click at [911, 179] on div "Статус: Все" at bounding box center [892, 191] width 161 height 29
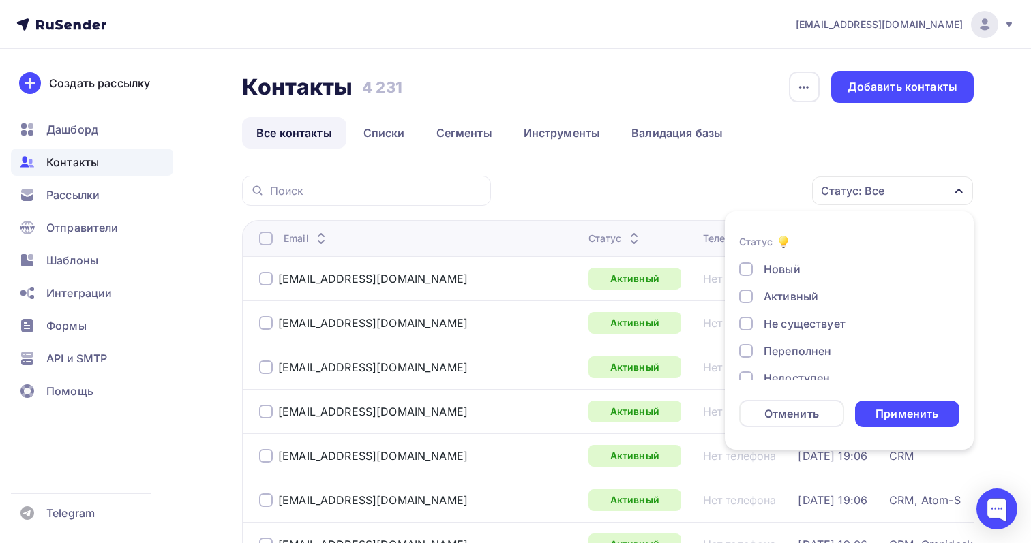
click at [782, 273] on div "Новый" at bounding box center [781, 269] width 37 height 16
click at [785, 303] on div "Активный" at bounding box center [790, 296] width 55 height 16
click at [800, 286] on div "Переполнен" at bounding box center [796, 281] width 67 height 16
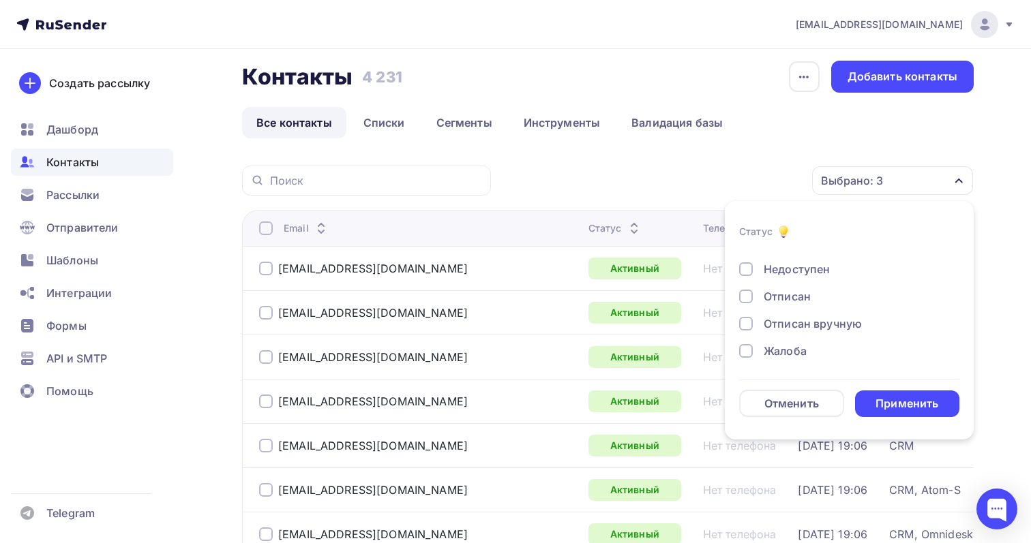
click at [800, 299] on div "Отписан" at bounding box center [786, 296] width 47 height 16
click at [806, 318] on div "Отписан вручную" at bounding box center [812, 324] width 98 height 16
click at [878, 402] on div "Применить" at bounding box center [906, 404] width 63 height 16
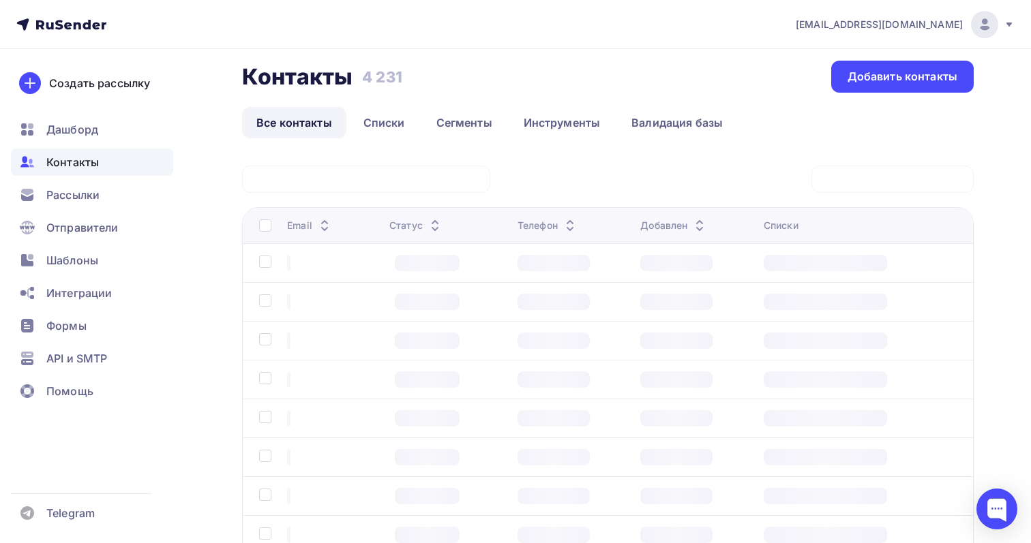
scroll to position [0, 0]
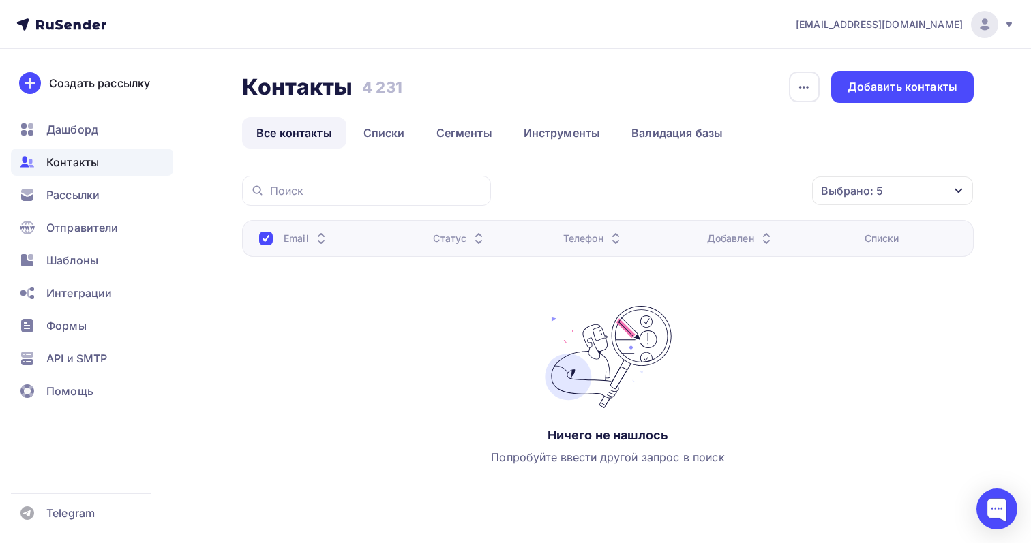
click at [890, 196] on div "Выбрано: 5" at bounding box center [892, 191] width 161 height 29
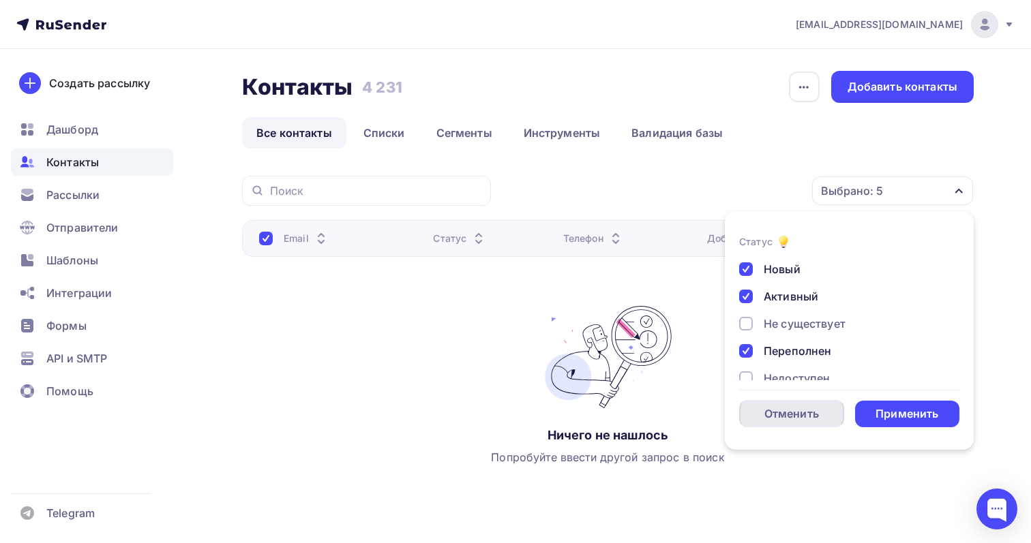
click at [821, 414] on div "Отменить" at bounding box center [791, 413] width 105 height 27
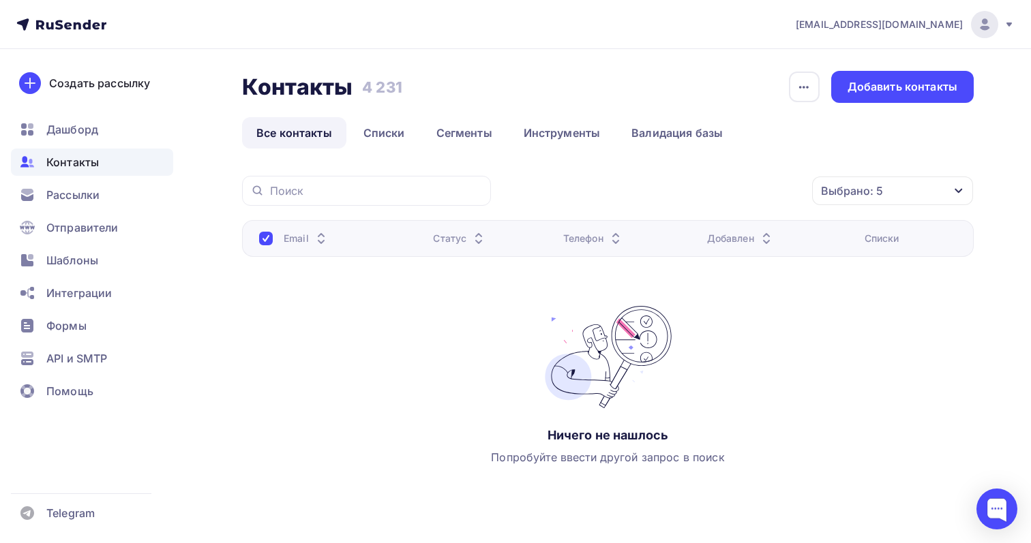
click at [275, 243] on div "Email" at bounding box center [340, 239] width 163 height 14
click at [268, 241] on div at bounding box center [266, 239] width 14 height 14
click at [262, 234] on div at bounding box center [266, 239] width 14 height 14
click at [376, 137] on link "Списки" at bounding box center [384, 132] width 70 height 31
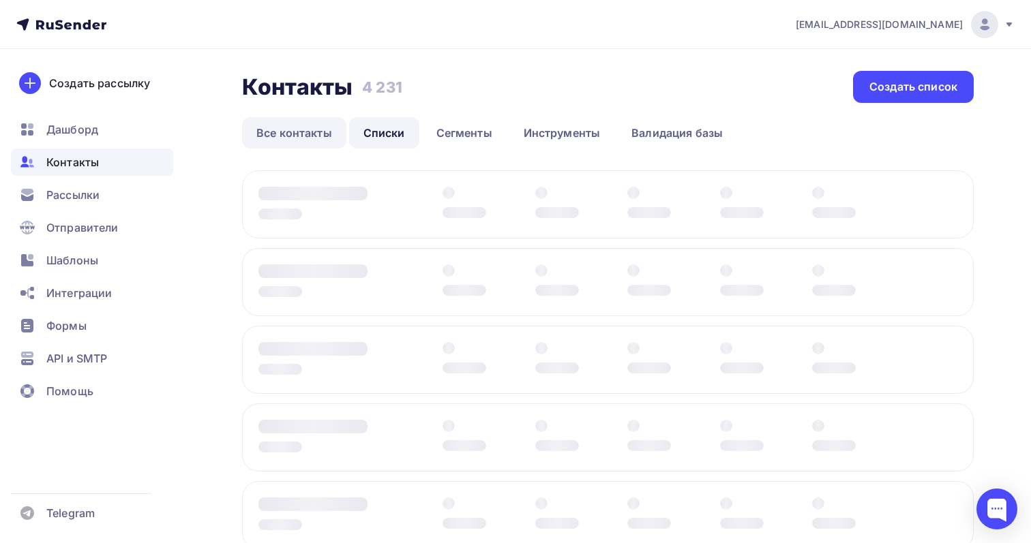
click at [316, 137] on link "Все контакты" at bounding box center [294, 132] width 104 height 31
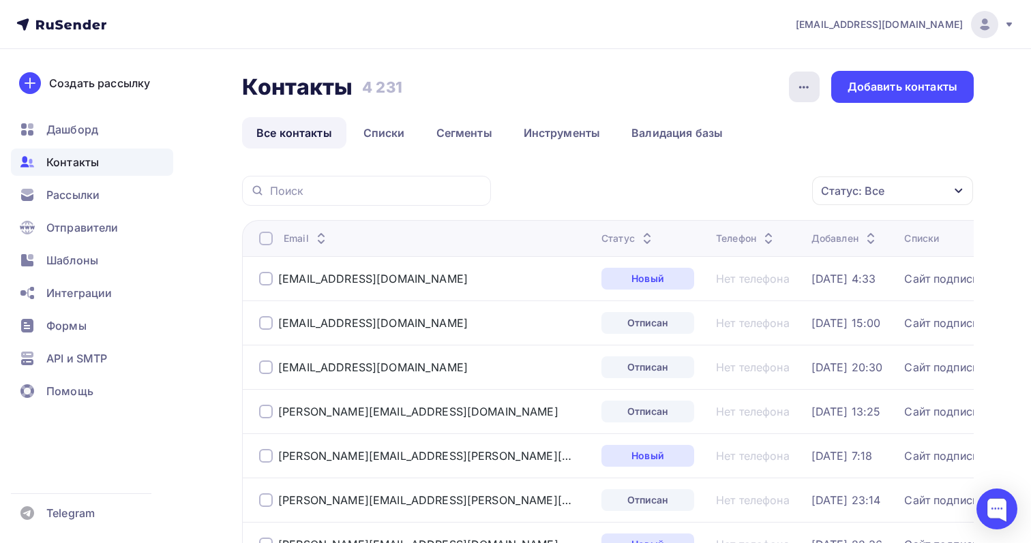
click at [808, 86] on icon "button" at bounding box center [803, 87] width 16 height 16
click at [767, 76] on div "Контакты Контакты 4 231 4 231 История импорта Добавить контакты" at bounding box center [607, 87] width 731 height 32
click at [261, 239] on div at bounding box center [266, 239] width 14 height 14
click at [698, 188] on div "Действие" at bounding box center [710, 191] width 180 height 27
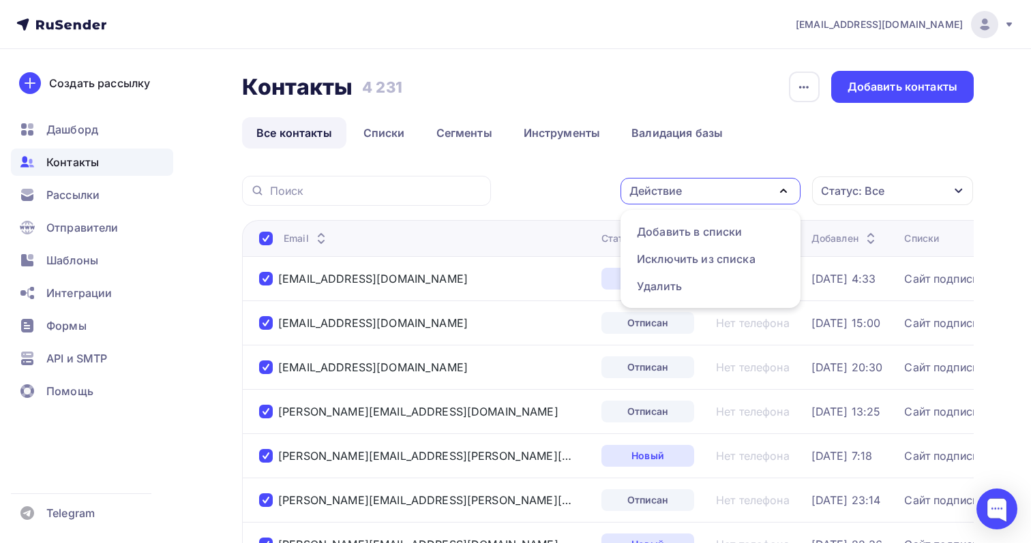
click at [580, 192] on div "Действие Добавить в списки Исключить из списка Удалить Статус: Все Статус Новый…" at bounding box center [736, 191] width 473 height 30
click at [394, 140] on link "Списки" at bounding box center [384, 132] width 70 height 31
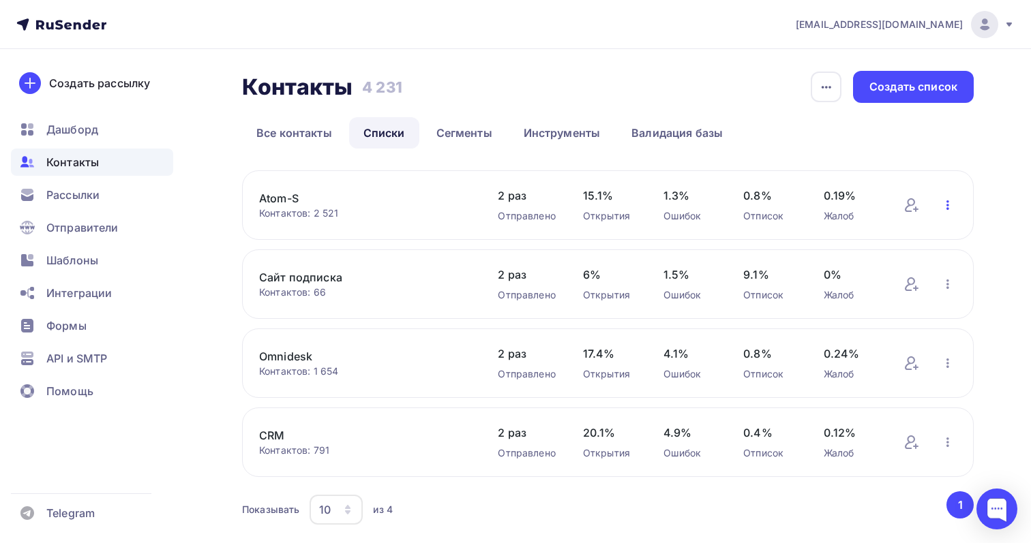
click at [944, 204] on icon "button" at bounding box center [947, 205] width 16 height 16
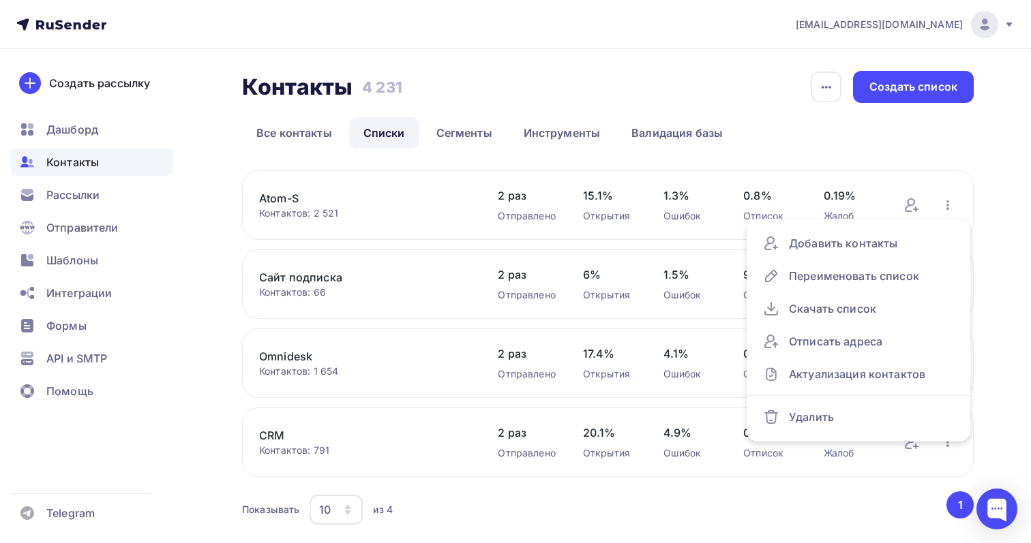
click at [903, 149] on div "Контакты Контакты 4 231 4 231 История импорта Создать список Все контакты Списк…" at bounding box center [607, 299] width 731 height 457
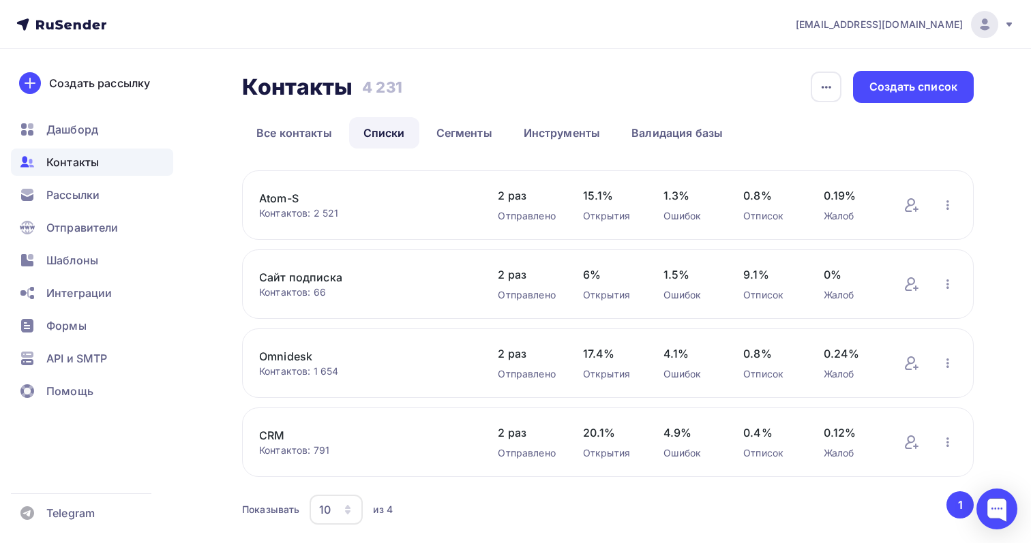
scroll to position [42, 0]
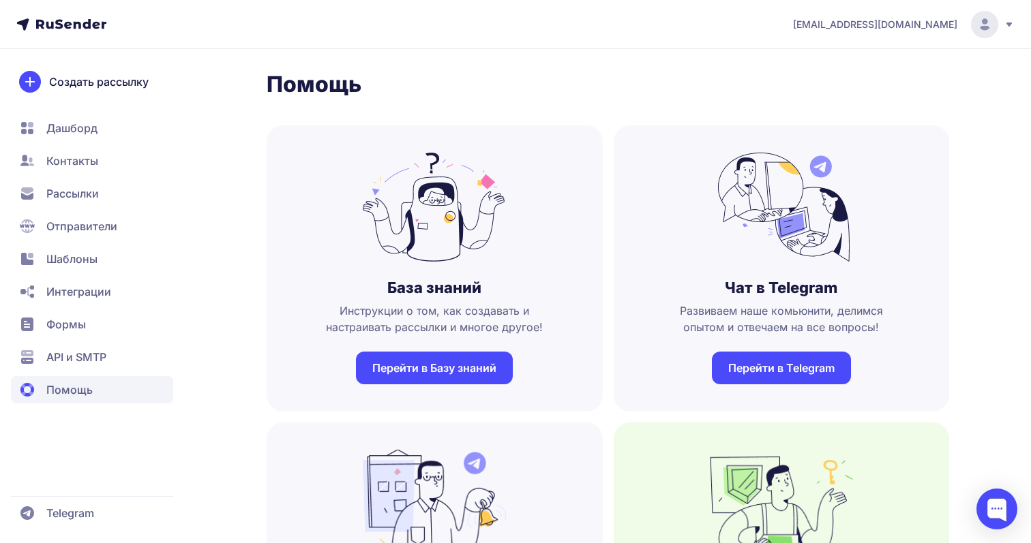
click at [104, 293] on span "Интеграции" at bounding box center [78, 292] width 65 height 16
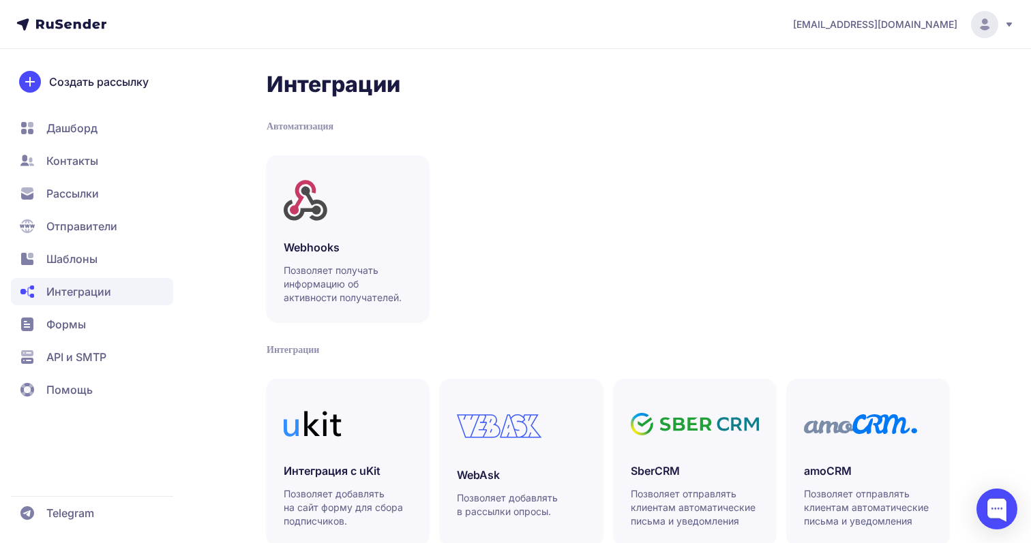
click at [127, 320] on span "Формы" at bounding box center [92, 324] width 162 height 27
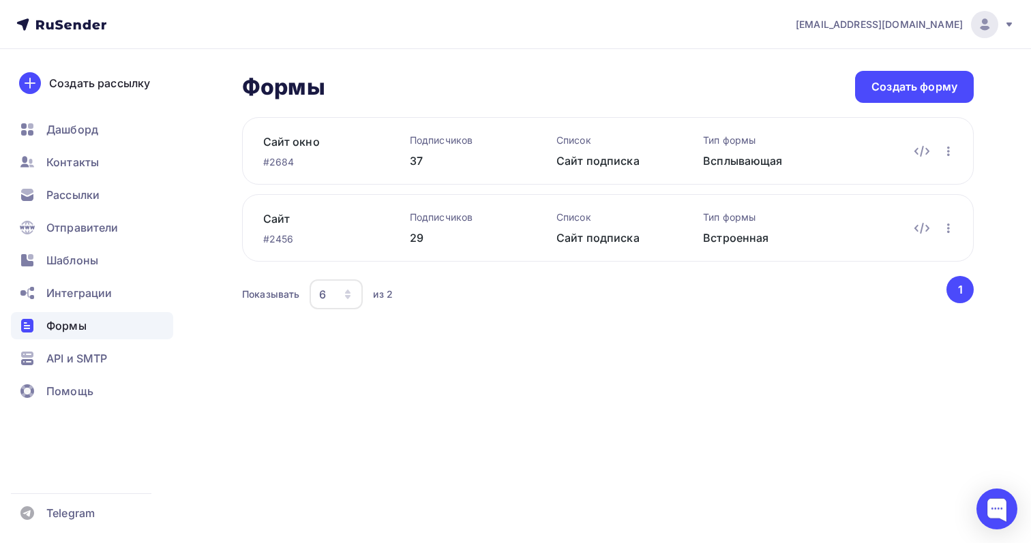
click at [439, 136] on div "Подписчиков" at bounding box center [461, 141] width 103 height 14
click at [416, 155] on div "37" at bounding box center [461, 161] width 103 height 16
click at [292, 145] on link "Сайт окно" at bounding box center [314, 142] width 103 height 16
click at [918, 225] on icon at bounding box center [921, 228] width 16 height 16
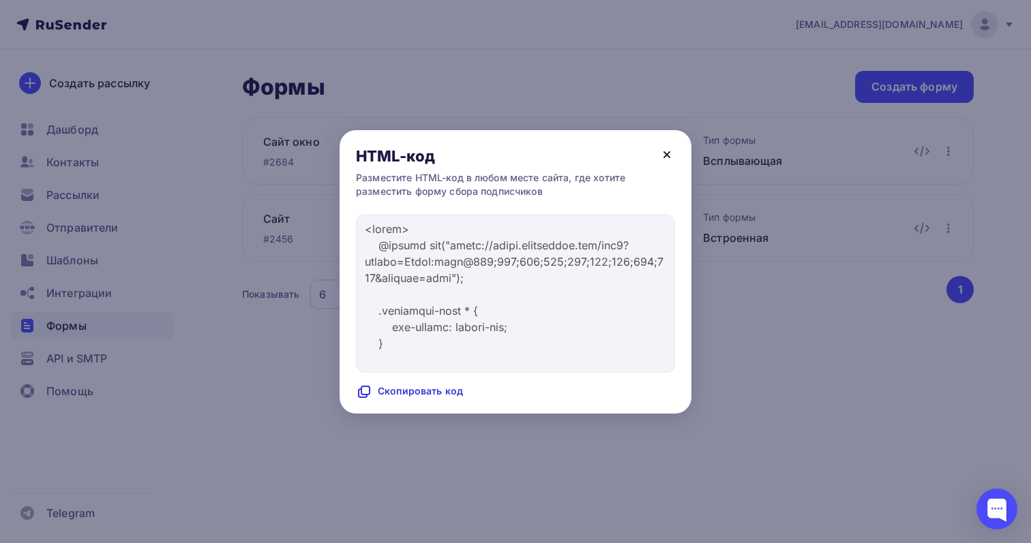
click at [667, 162] on icon at bounding box center [666, 155] width 16 height 16
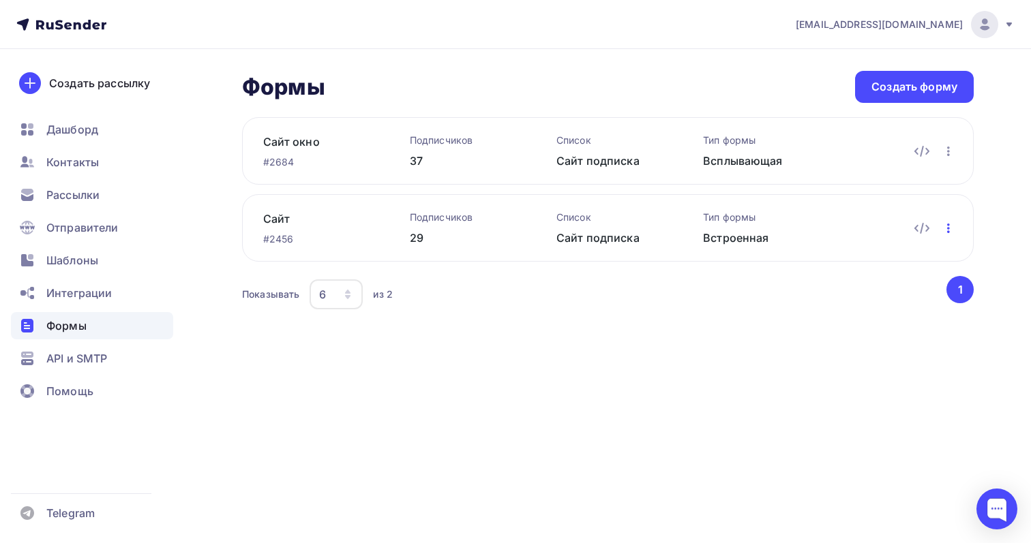
click at [942, 231] on icon "button" at bounding box center [948, 228] width 16 height 16
click at [918, 256] on div "Редактировать" at bounding box center [888, 264] width 131 height 16
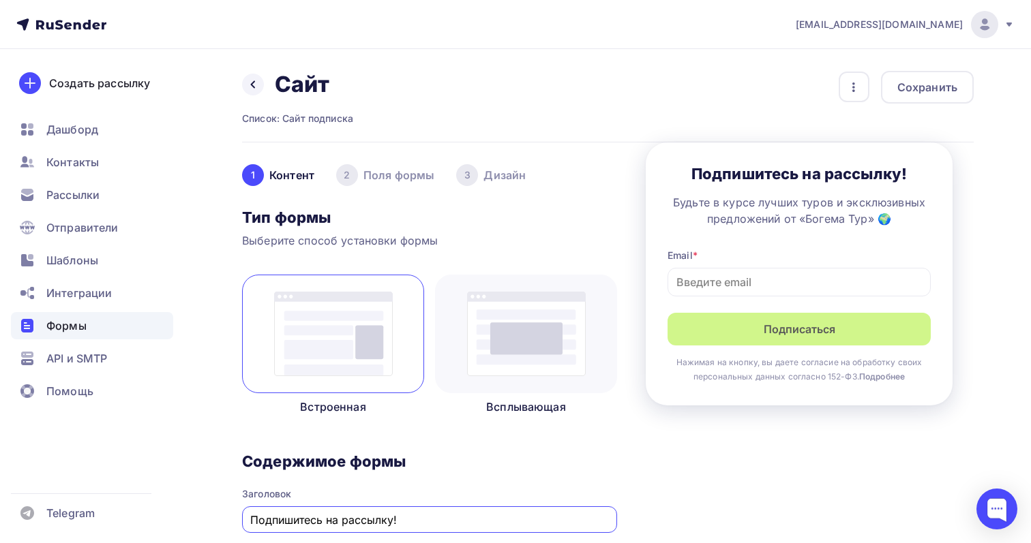
click at [821, 177] on h3 "Подпишитесь на рассылку!" at bounding box center [798, 173] width 263 height 19
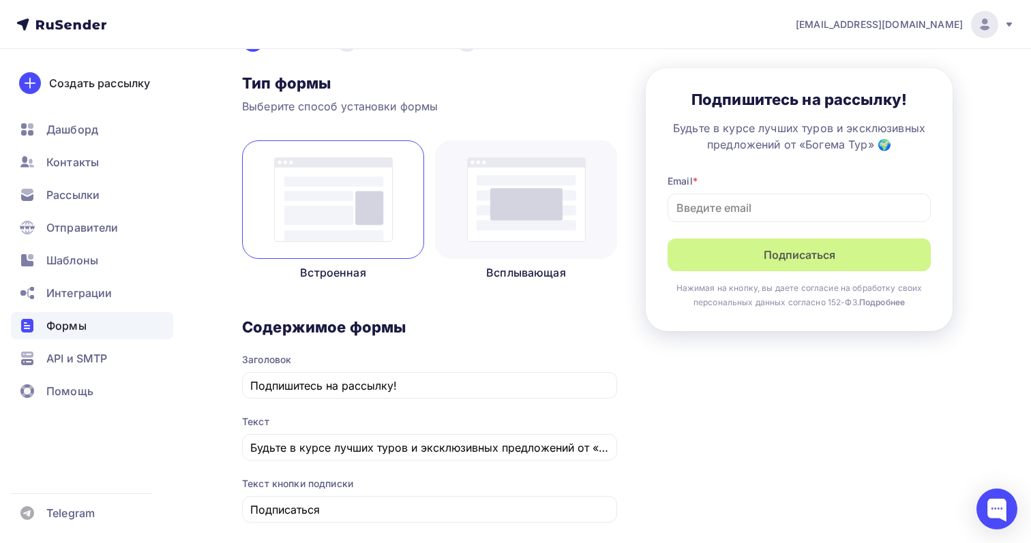
scroll to position [143, 0]
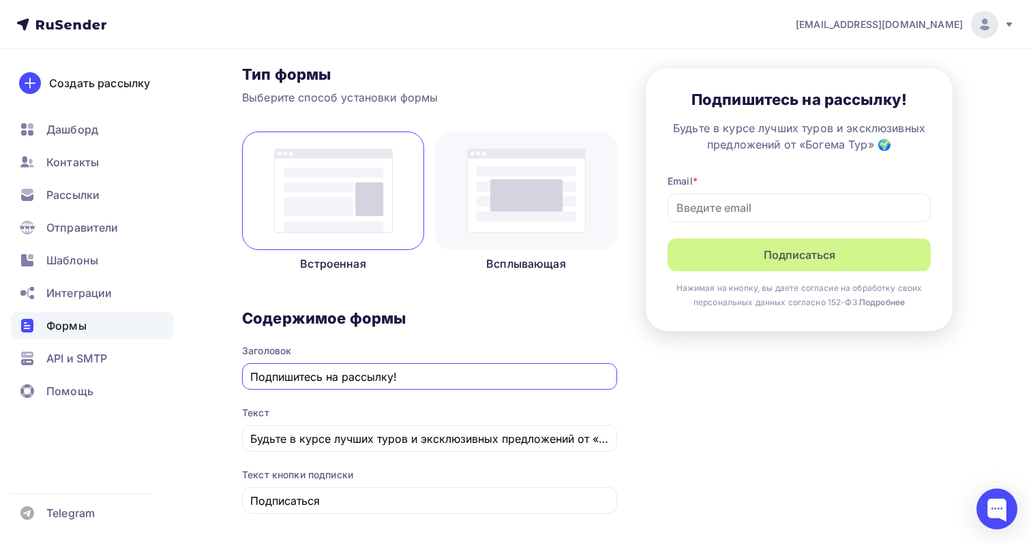
click at [425, 369] on input "Подпишитесь на рассылку!" at bounding box center [429, 377] width 359 height 16
paste input "нали с нами 💚"
type input "Погнали с нами 💚"
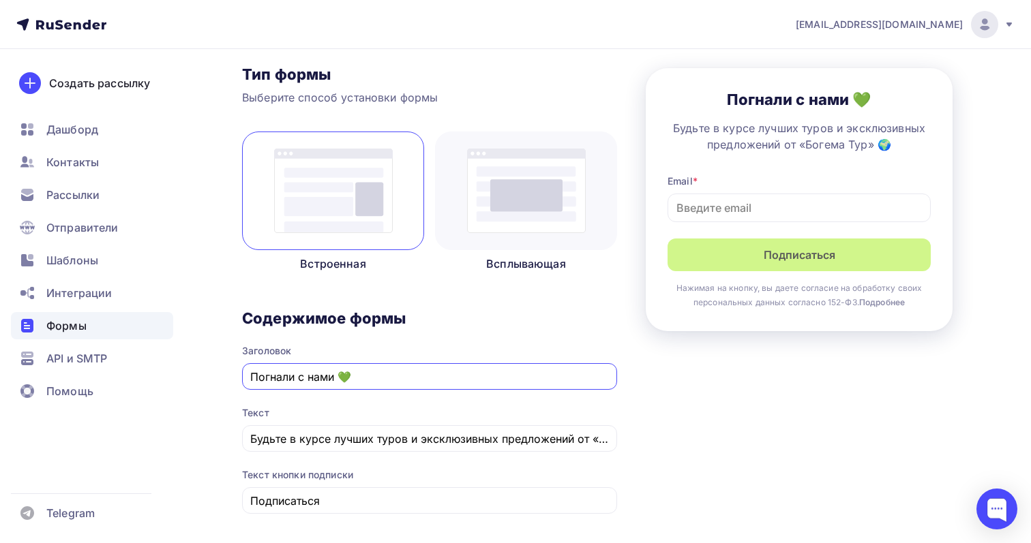
click at [434, 406] on span "Текст Будьте в курсе лучших туров и эксклюзивных предложений от «Богема Тур» 🌍" at bounding box center [429, 421] width 375 height 62
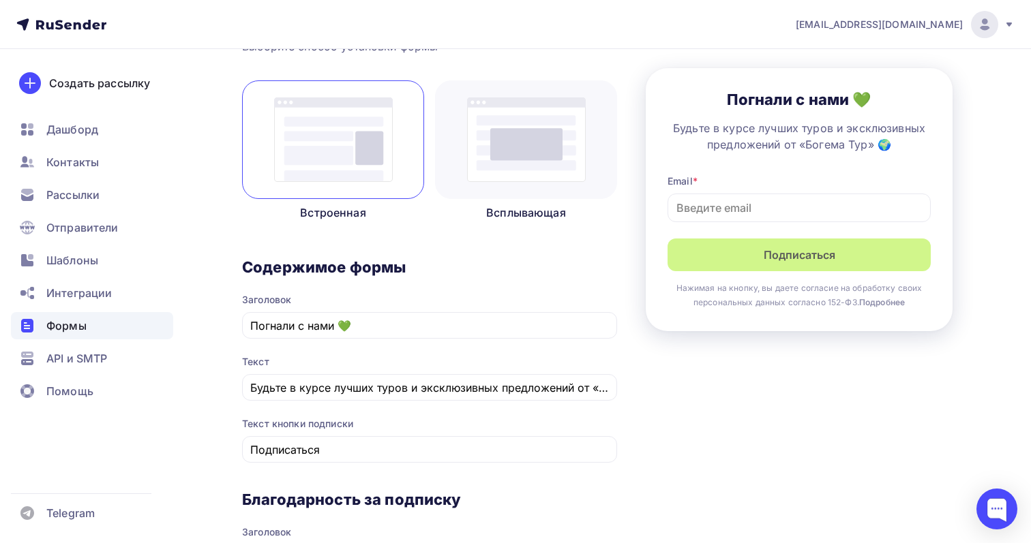
scroll to position [239, 0]
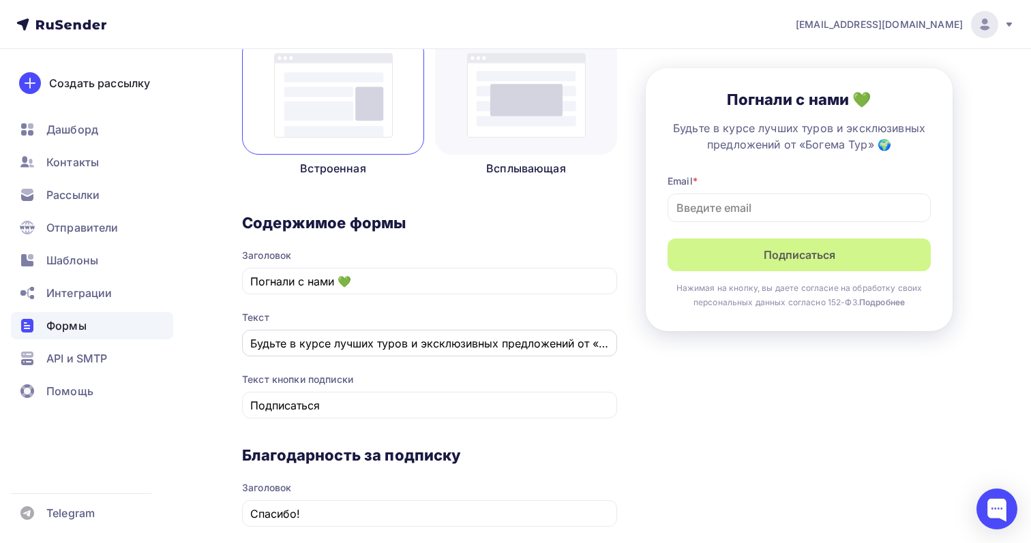
click at [416, 354] on div "Будьте в курсе лучших туров и эксклюзивных предложений от «Богема Тур» 🌍" at bounding box center [429, 343] width 375 height 27
click at [428, 350] on input "Будьте в курсе лучших туров и эксклюзивных предложений от «Богема Тур» 🌍" at bounding box center [429, 343] width 359 height 16
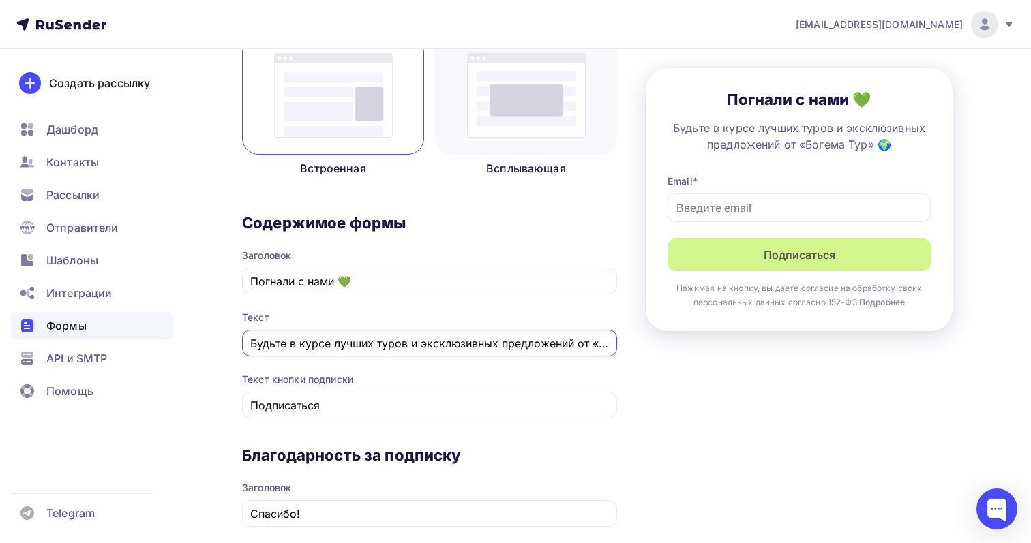
click at [428, 350] on input "Будьте в курсе лучших туров и эксклюзивных предложений от «Богема Тур» 🌍" at bounding box center [429, 343] width 359 height 16
paste input "одпишись, чтобы не пропустить горящие туры, лайтовые маршруты и приключения с […"
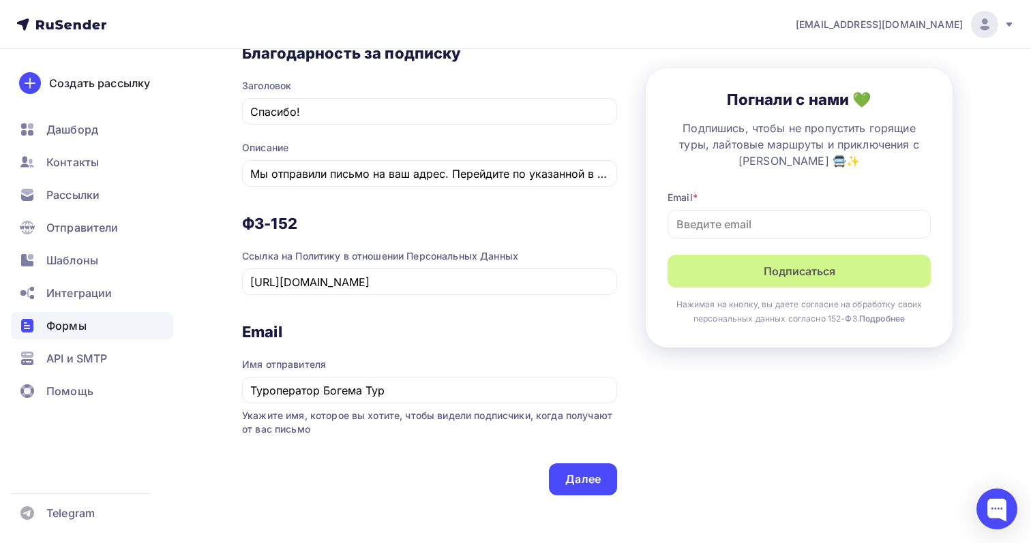
scroll to position [729, 0]
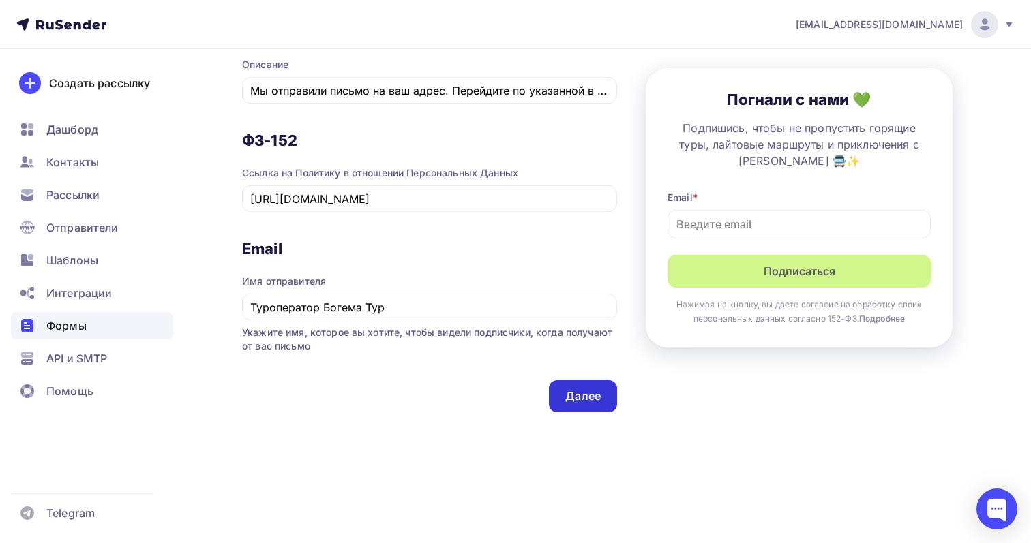
type input "Подпишись, чтобы не пропустить горящие туры, лайтовые маршруты и приключения с …"
click at [602, 396] on div "Далее" at bounding box center [583, 396] width 68 height 32
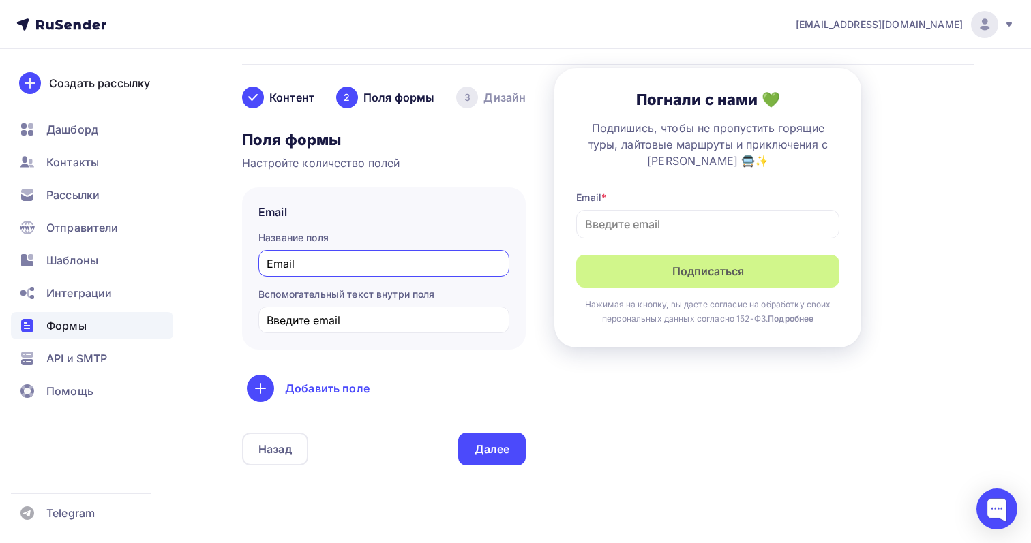
scroll to position [93, 0]
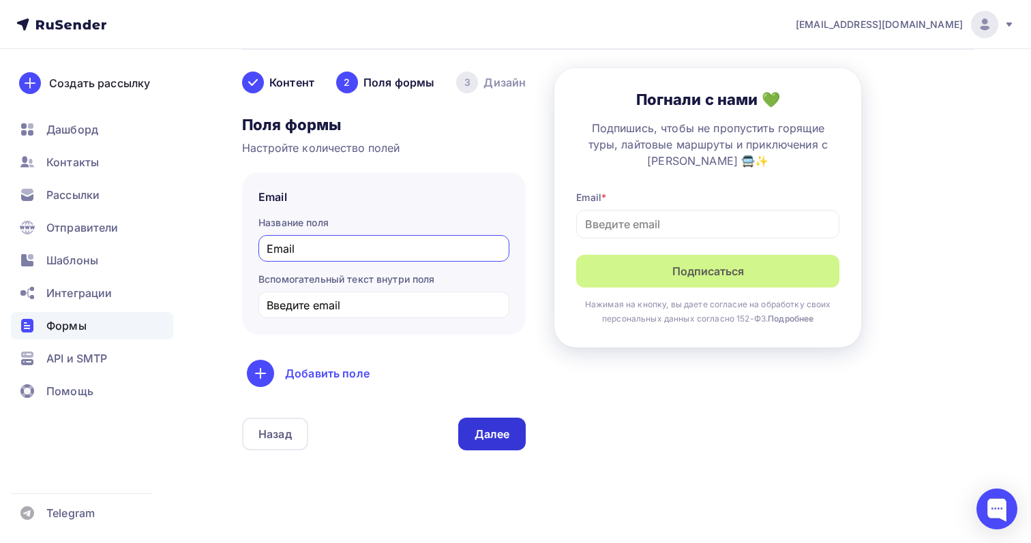
click at [505, 427] on div "Далее" at bounding box center [491, 435] width 35 height 16
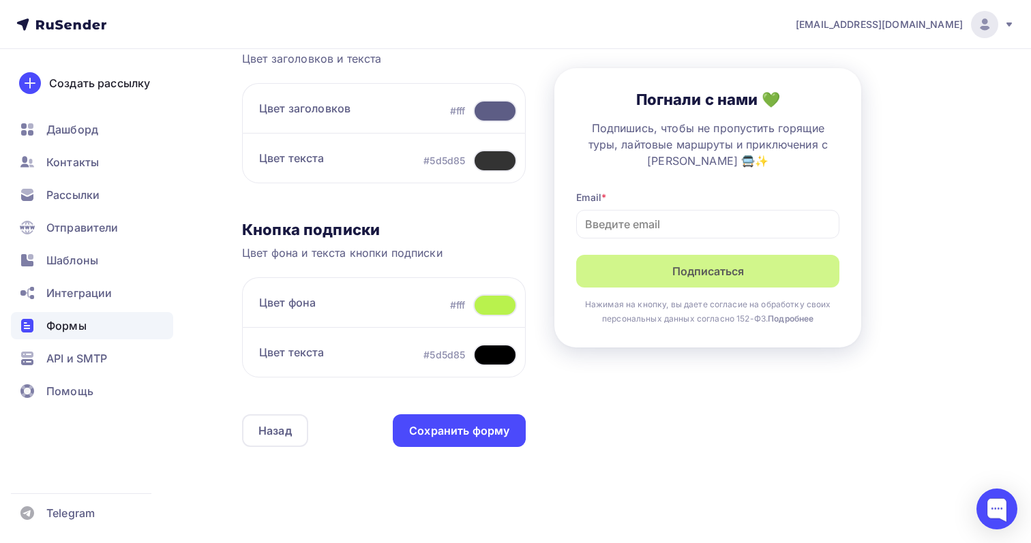
scroll to position [461, 0]
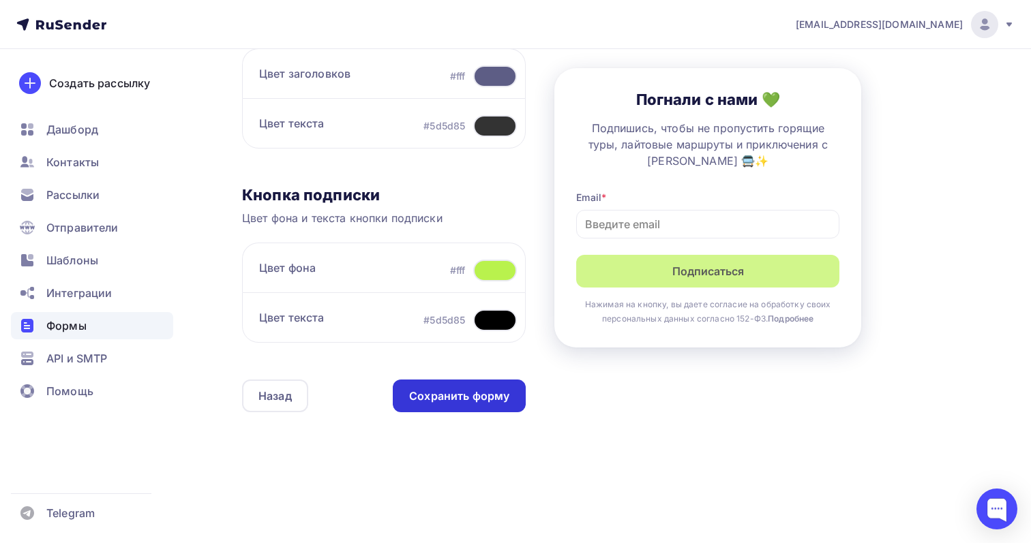
click at [498, 395] on div "Сохранить форму" at bounding box center [459, 397] width 100 height 16
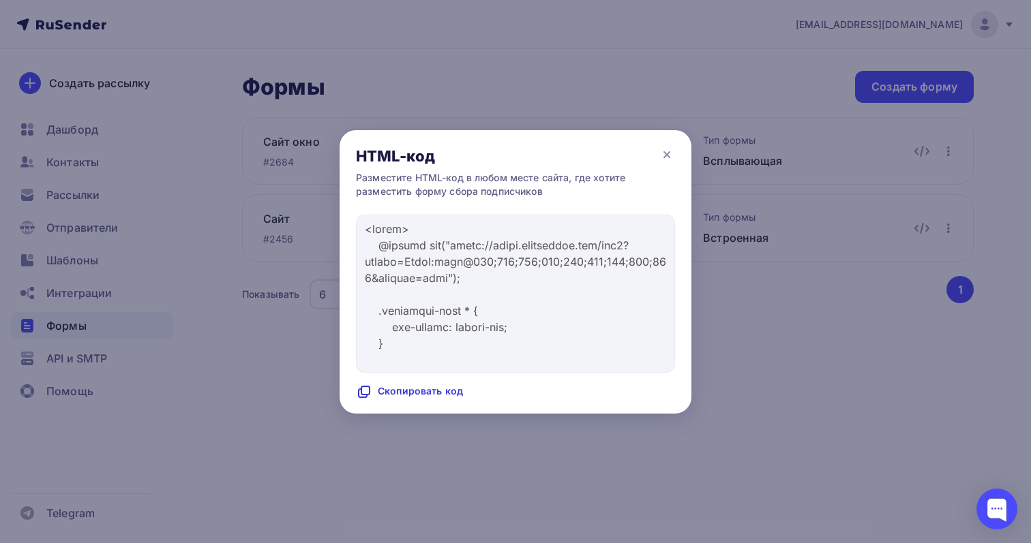
click at [446, 386] on div "Скопировать код" at bounding box center [409, 392] width 107 height 16
click at [666, 164] on div "HTML-код" at bounding box center [515, 150] width 352 height 41
click at [667, 151] on icon at bounding box center [666, 155] width 16 height 16
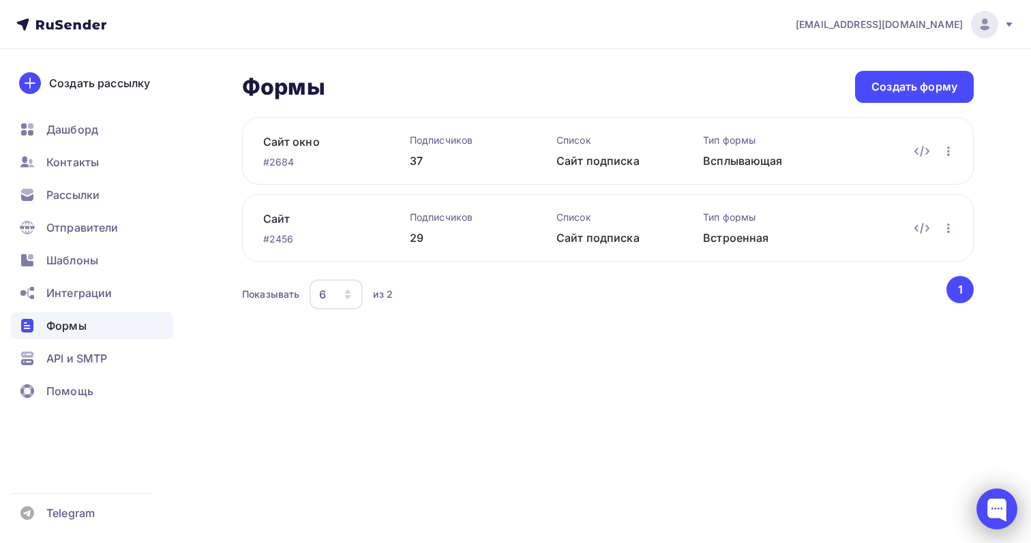
click at [985, 489] on div at bounding box center [996, 509] width 41 height 41
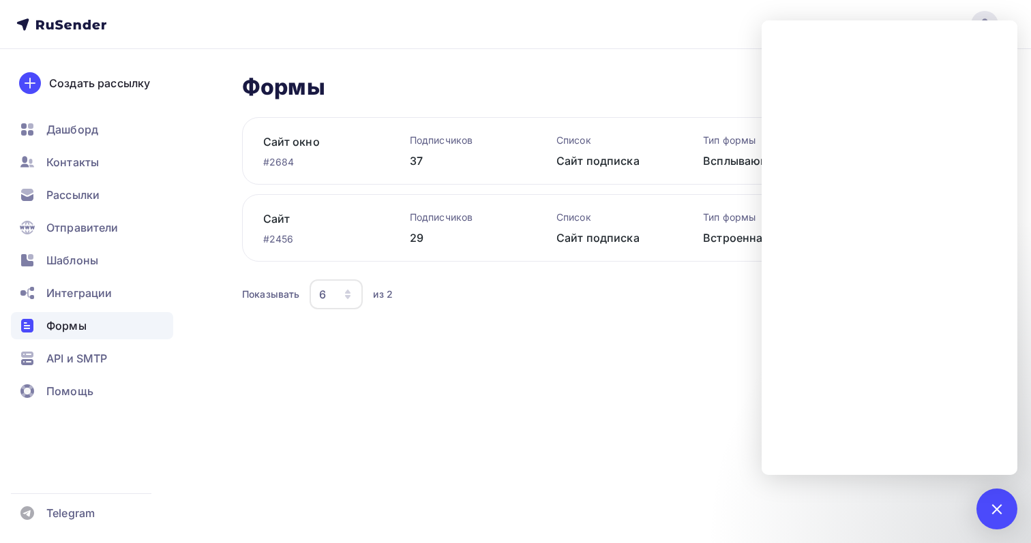
click at [551, 76] on div "Формы Формы Создать форму" at bounding box center [607, 87] width 731 height 32
click at [999, 504] on div at bounding box center [996, 509] width 18 height 18
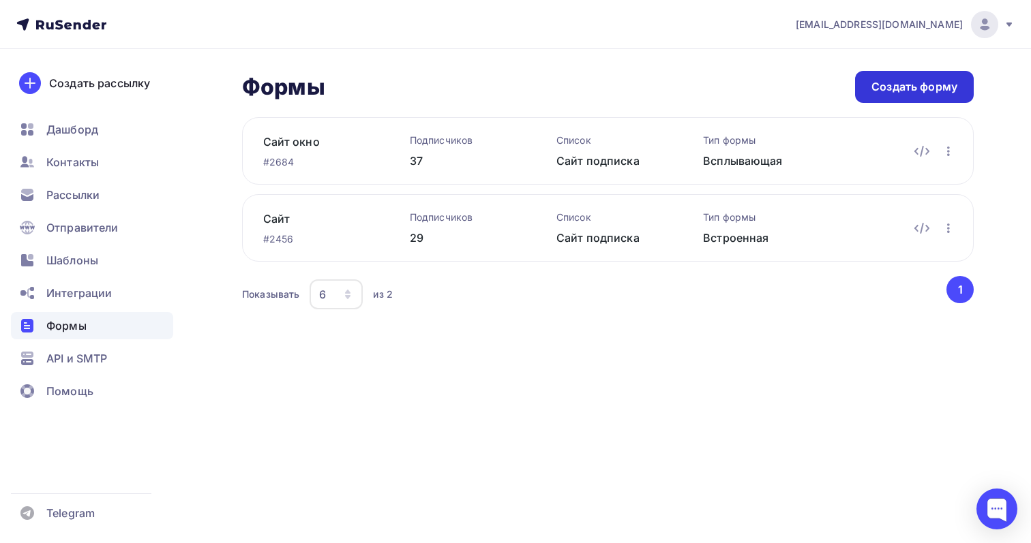
click at [911, 78] on div "Создать форму" at bounding box center [914, 87] width 119 height 32
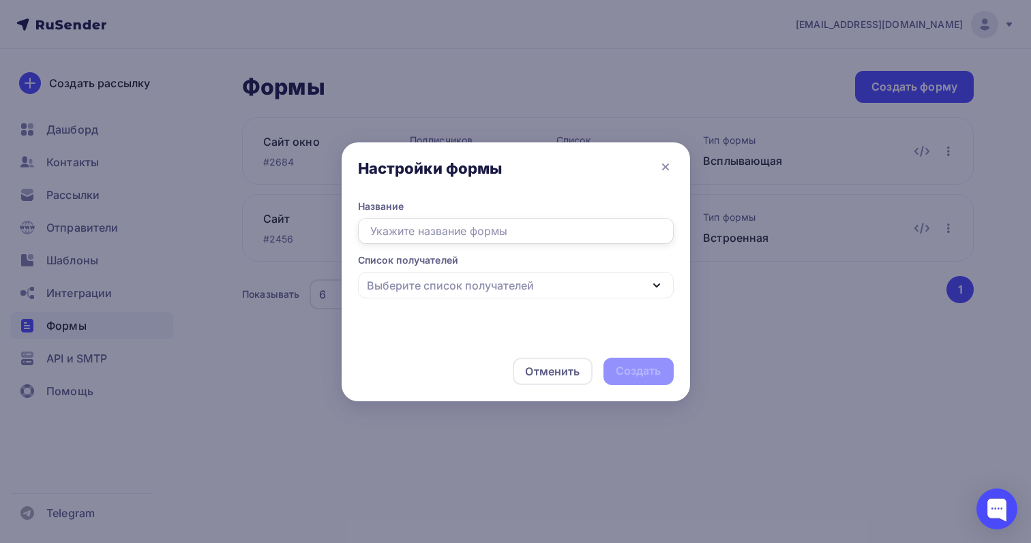
click at [561, 241] on input "text" at bounding box center [516, 231] width 316 height 26
type input "Тест"
click at [545, 301] on div "Название Тест Список получателей Выберите список получателей Atom-S Сайт подпис…" at bounding box center [516, 271] width 348 height 142
click at [548, 294] on div "Выберите список получателей" at bounding box center [516, 285] width 316 height 27
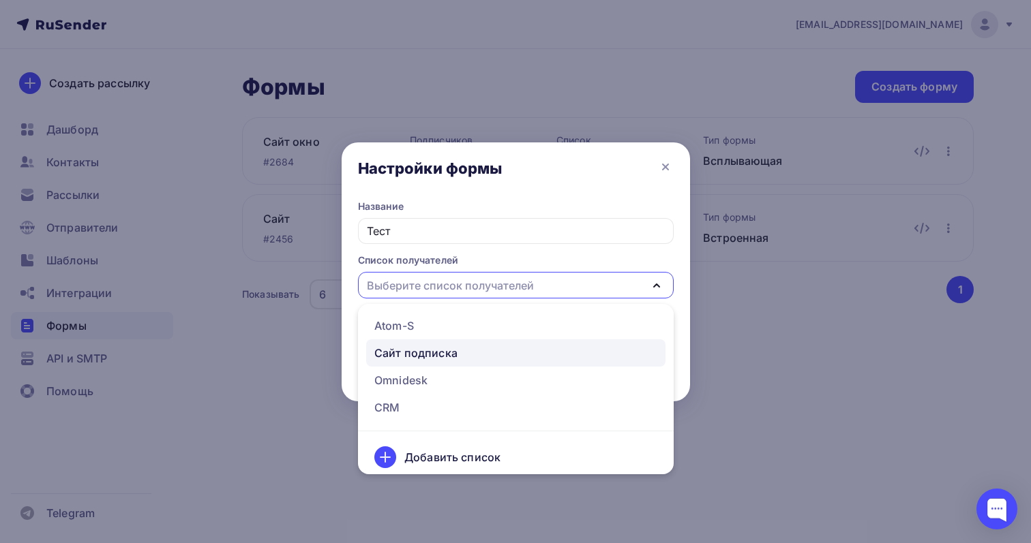
click at [549, 350] on div "Сайт подписка" at bounding box center [515, 353] width 283 height 16
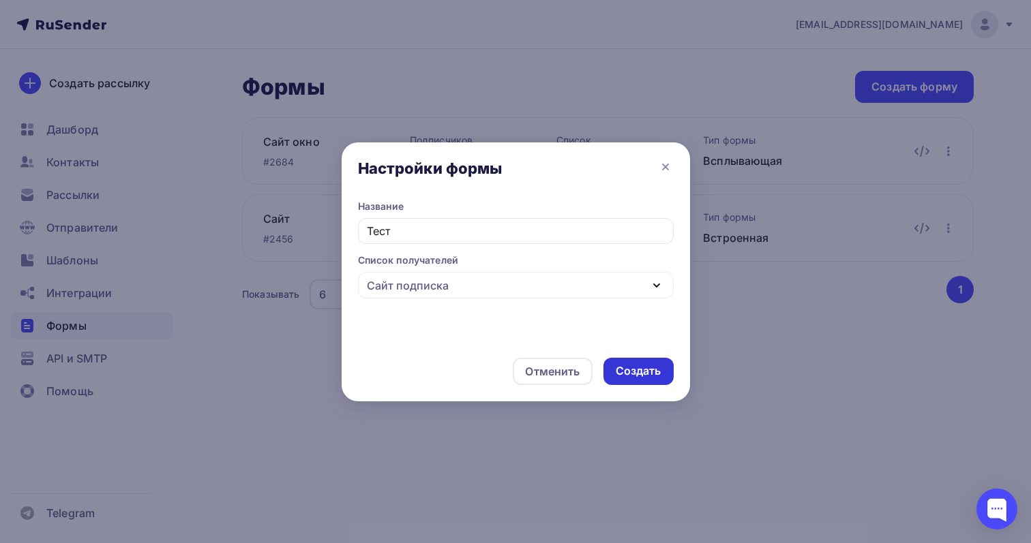
click at [624, 361] on div "Создать" at bounding box center [638, 371] width 70 height 27
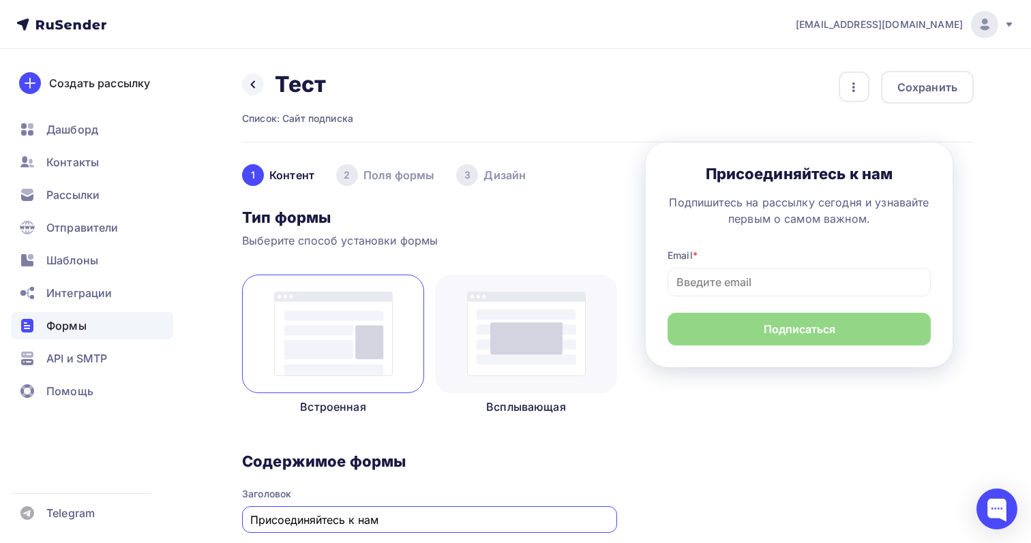
click at [572, 342] on img at bounding box center [526, 334] width 119 height 85
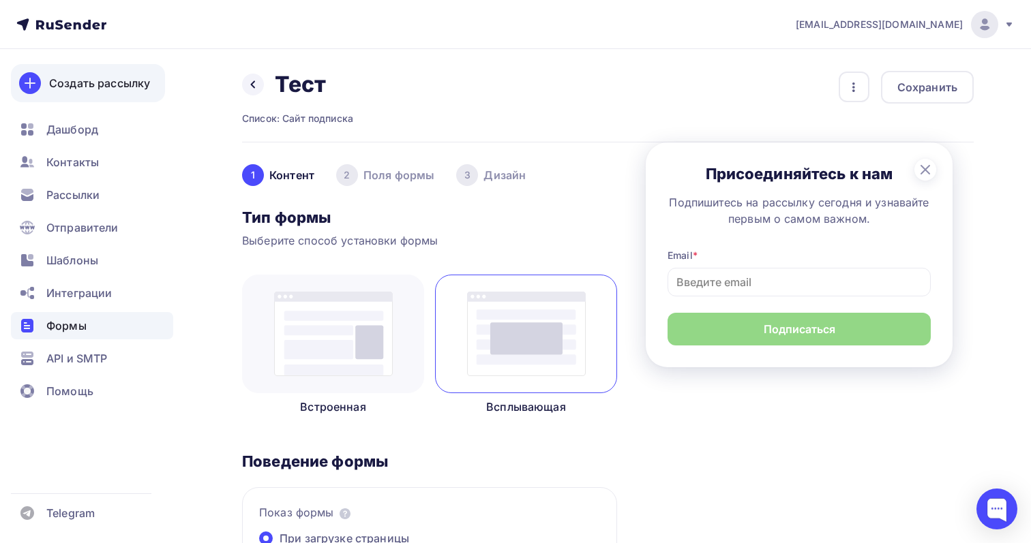
click at [125, 81] on div "Создать рассылку" at bounding box center [99, 83] width 101 height 16
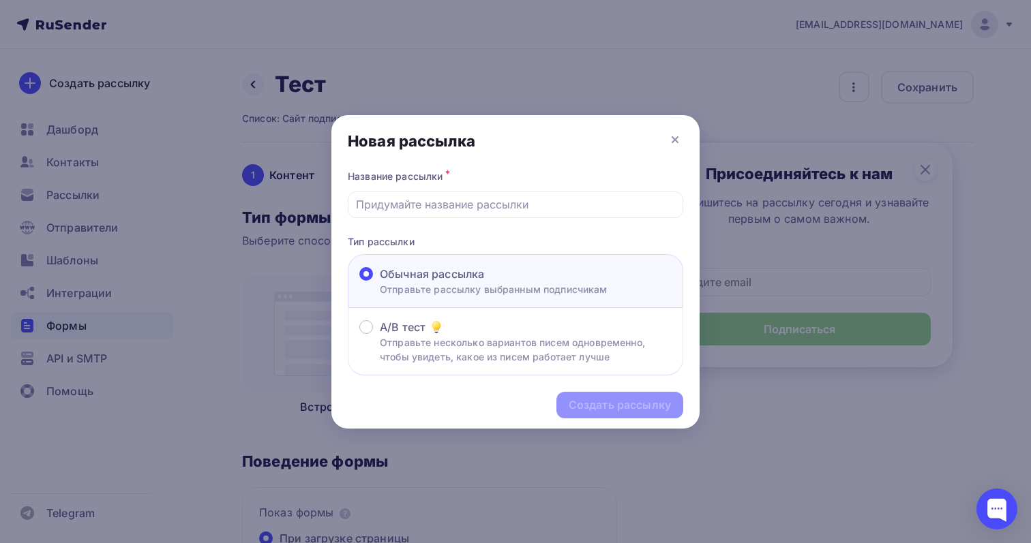
click at [108, 131] on div at bounding box center [515, 271] width 1031 height 543
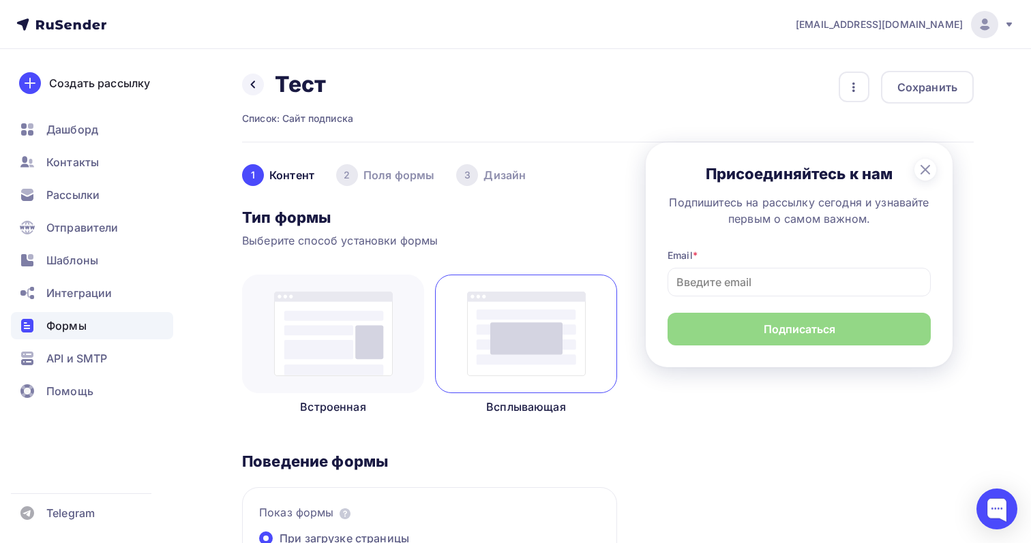
click at [95, 125] on div at bounding box center [515, 271] width 1031 height 543
click at [95, 125] on span "Дашборд" at bounding box center [72, 129] width 52 height 16
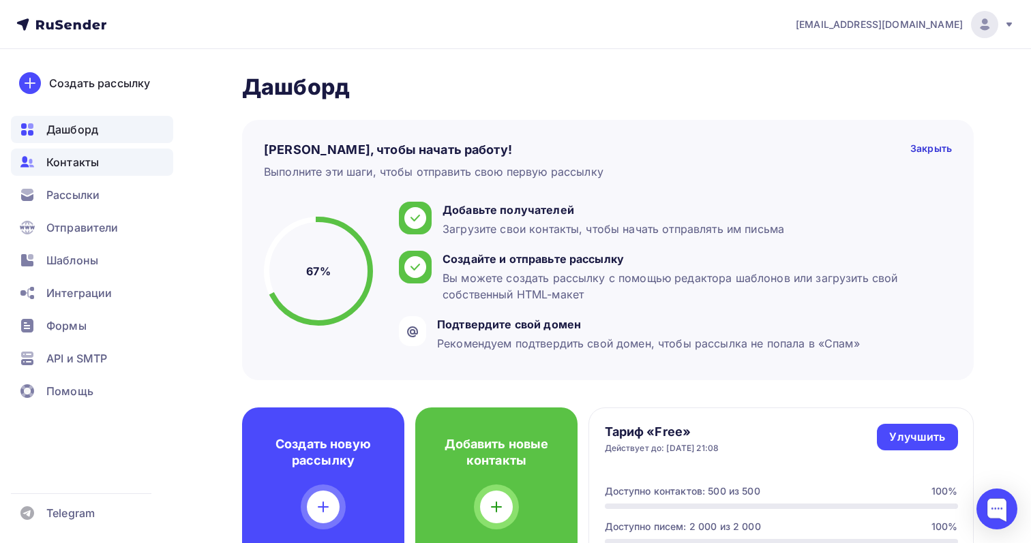
click at [101, 172] on div "Контакты" at bounding box center [92, 162] width 162 height 27
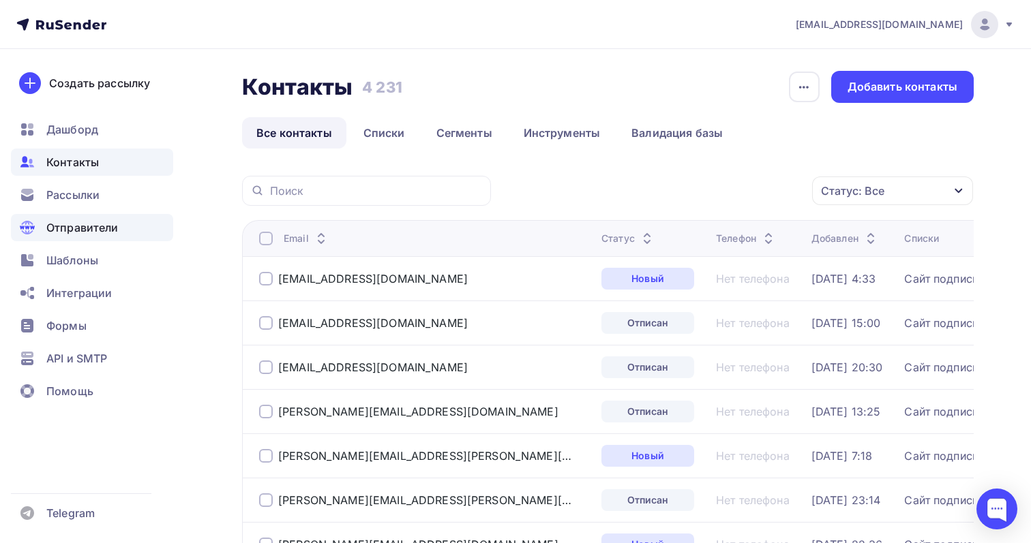
click at [105, 236] on div "Отправители" at bounding box center [92, 227] width 162 height 27
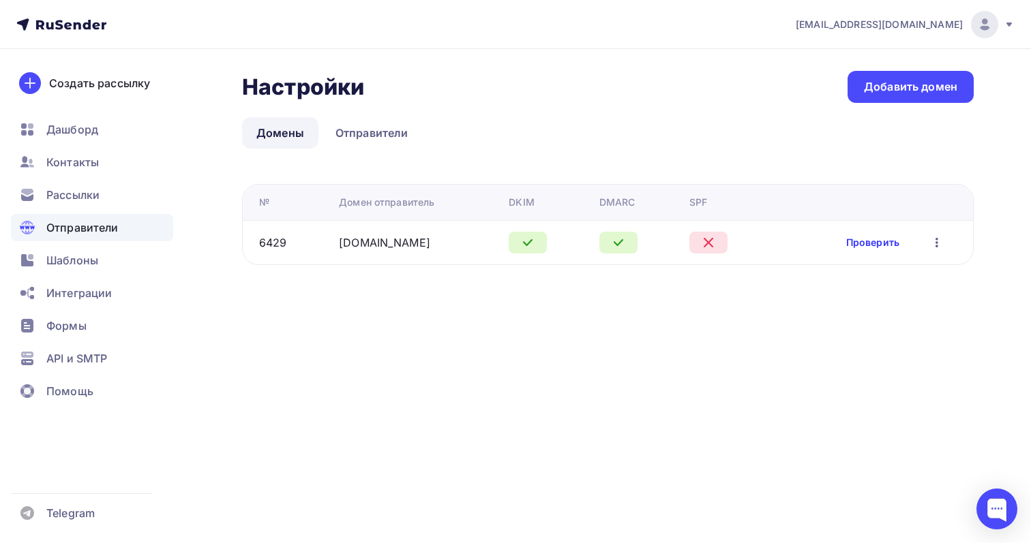
click at [870, 245] on link "Проверить" at bounding box center [872, 243] width 53 height 14
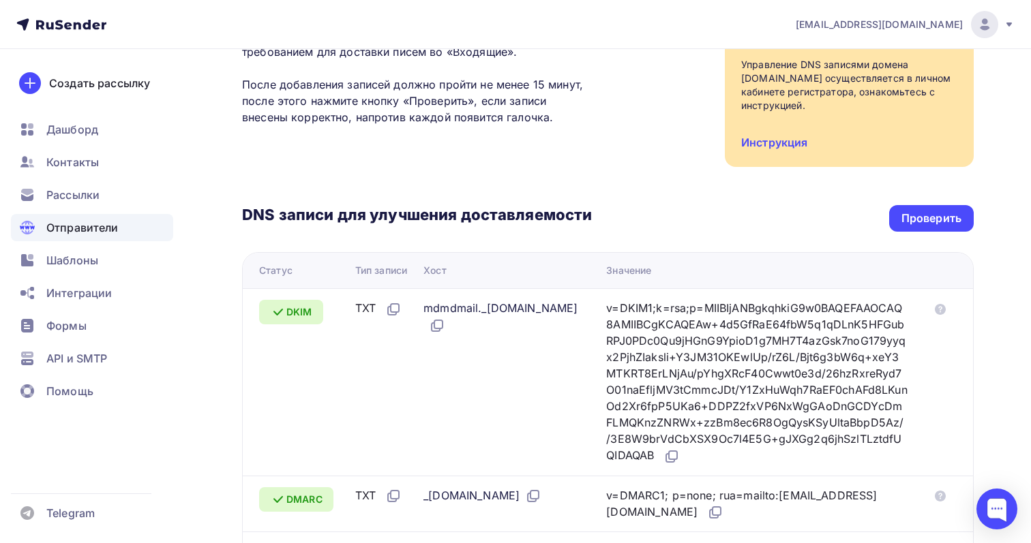
scroll to position [249, 0]
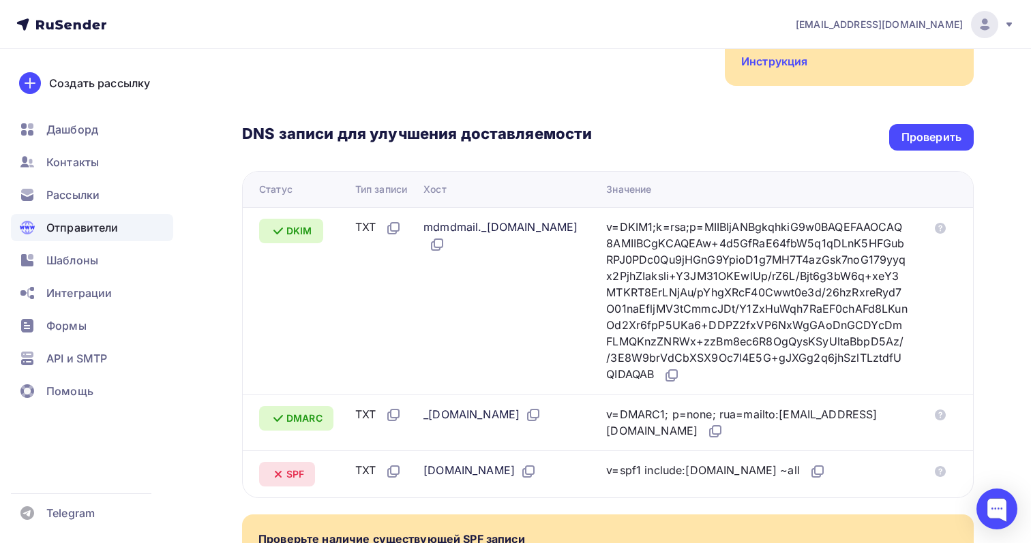
click at [892, 14] on div "[EMAIL_ADDRESS][DOMAIN_NAME]" at bounding box center [904, 24] width 219 height 27
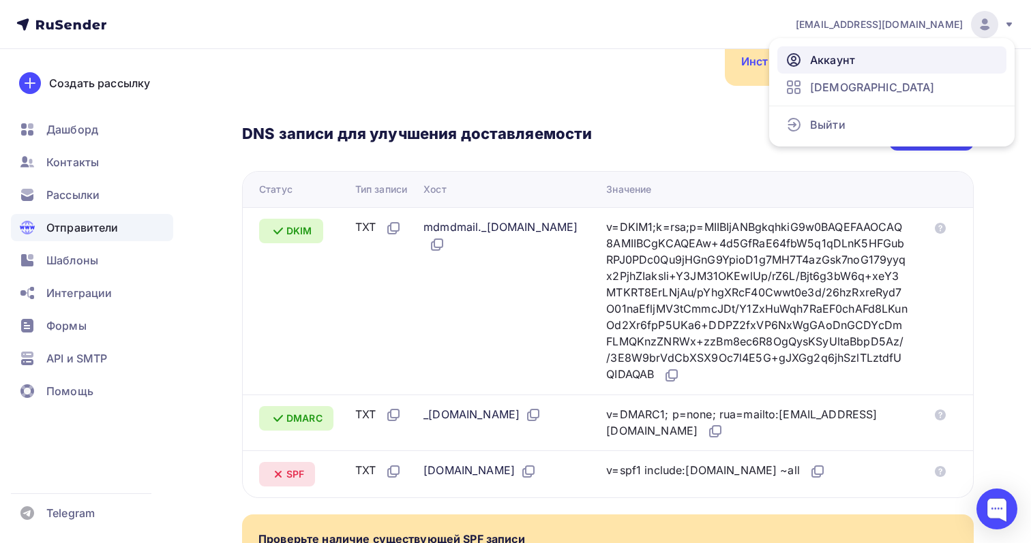
click at [845, 68] on link "Аккаунт" at bounding box center [891, 59] width 229 height 27
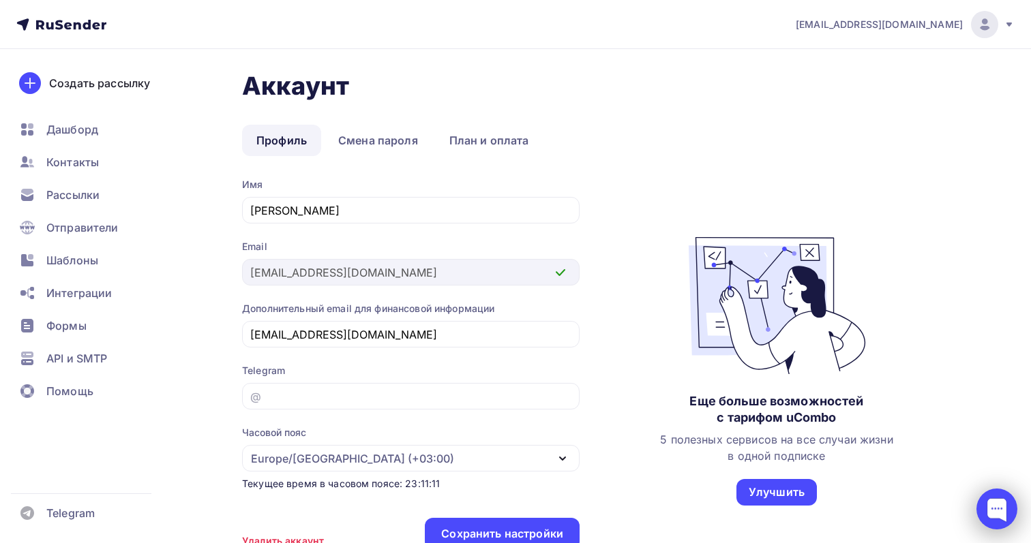
click at [1005, 509] on div at bounding box center [996, 509] width 41 height 41
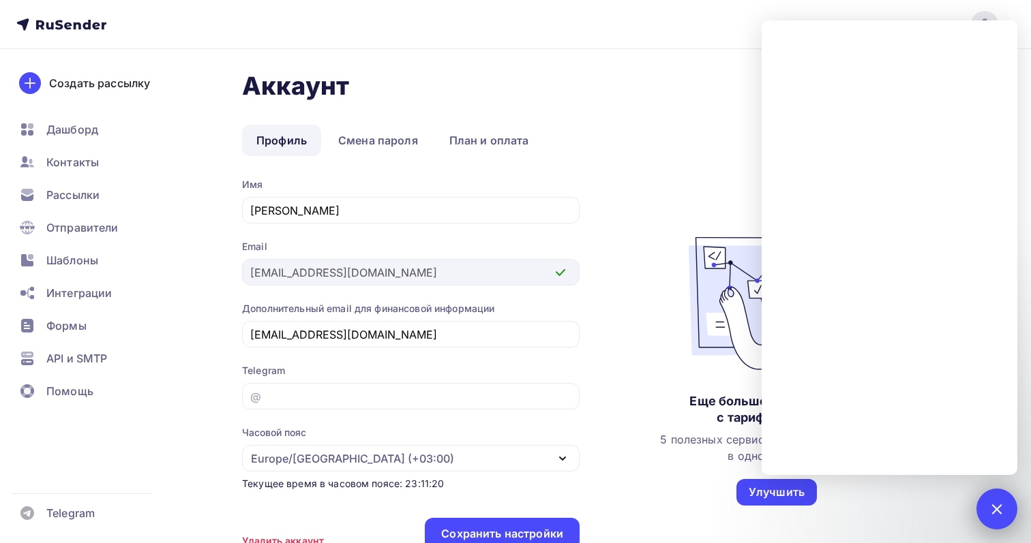
click at [980, 512] on div at bounding box center [996, 509] width 41 height 41
